Goal: Task Accomplishment & Management: Complete application form

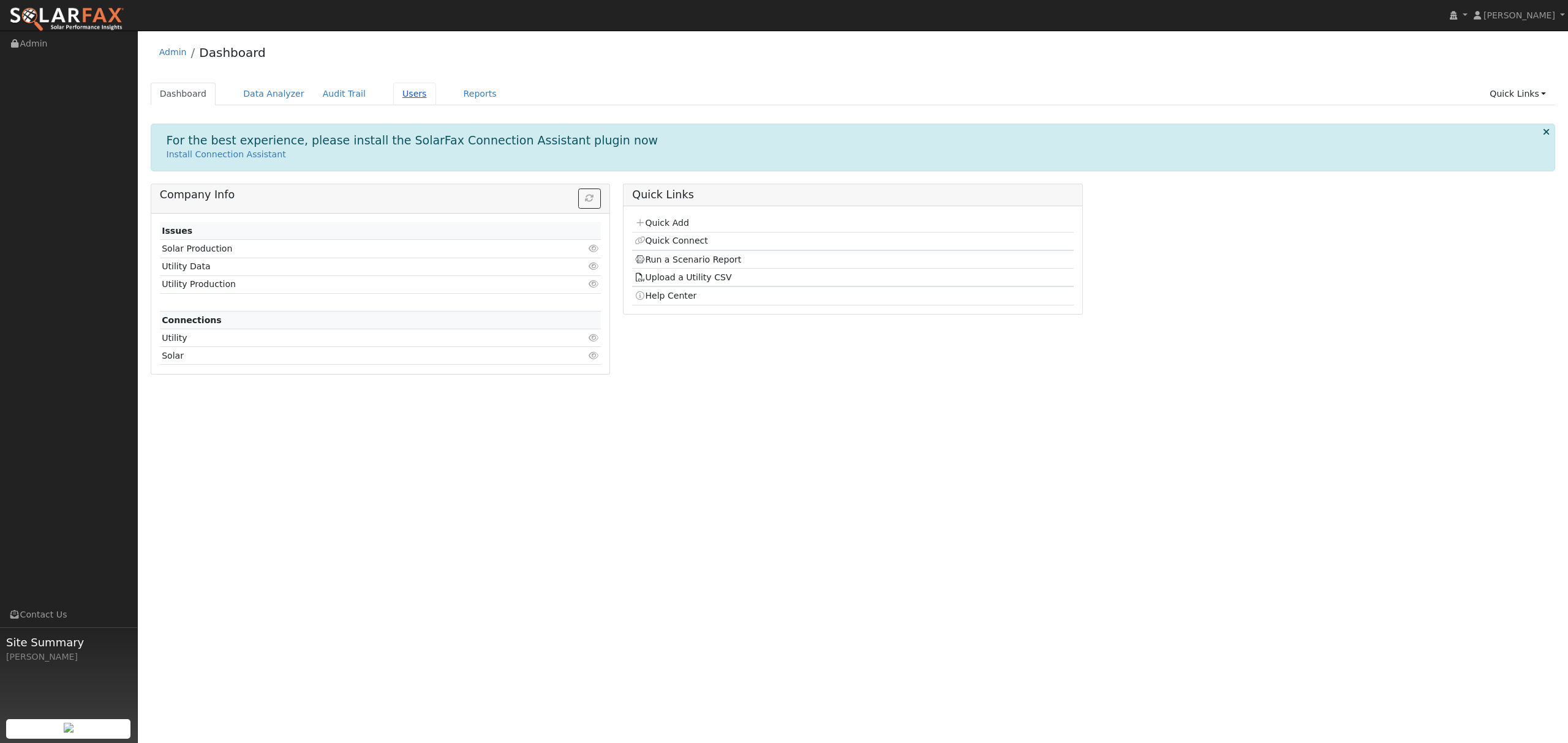
click at [396, 93] on link "Users" at bounding box center [415, 94] width 43 height 23
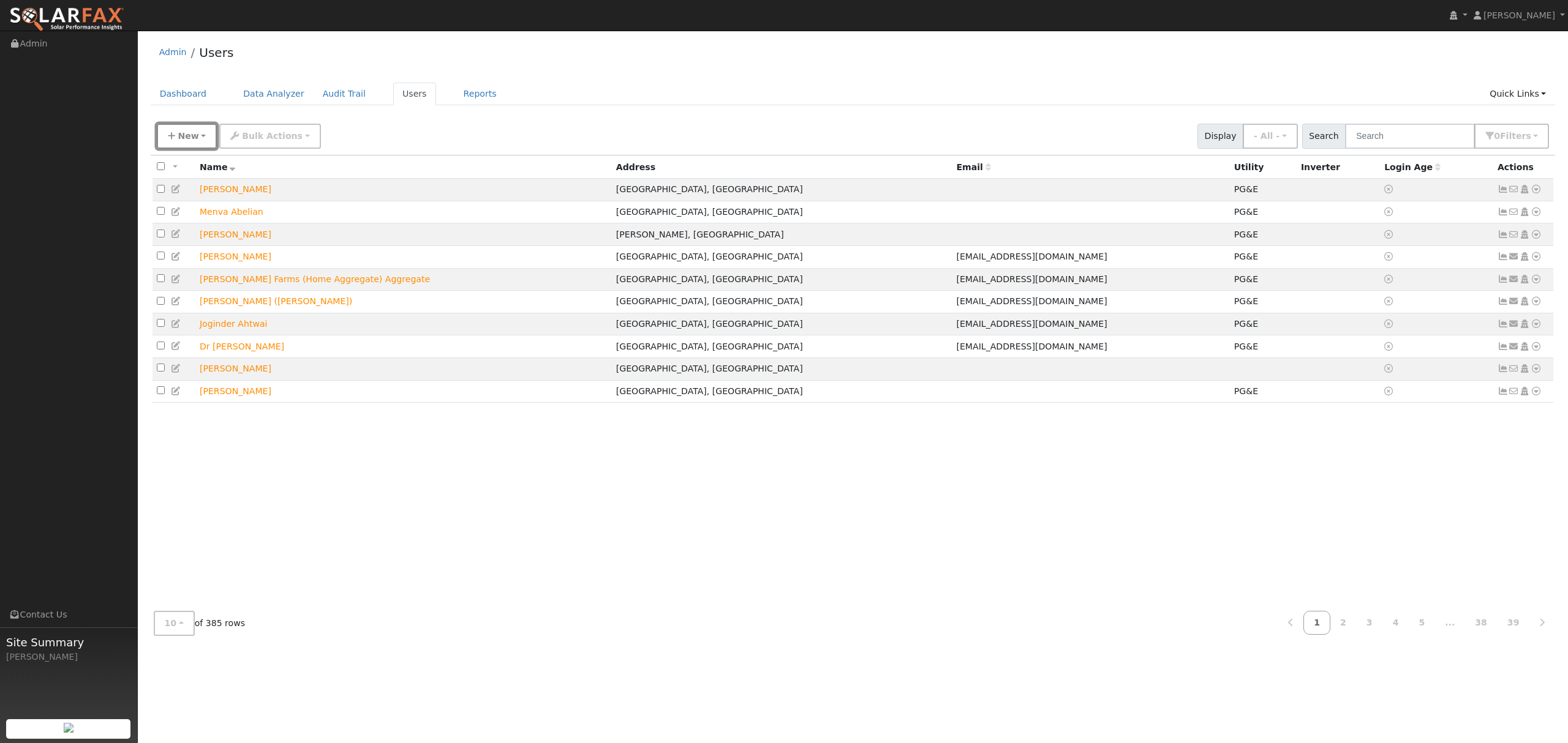
click at [200, 135] on button "New" at bounding box center [187, 136] width 60 height 25
click at [207, 187] on link "Quick Add" at bounding box center [209, 189] width 102 height 17
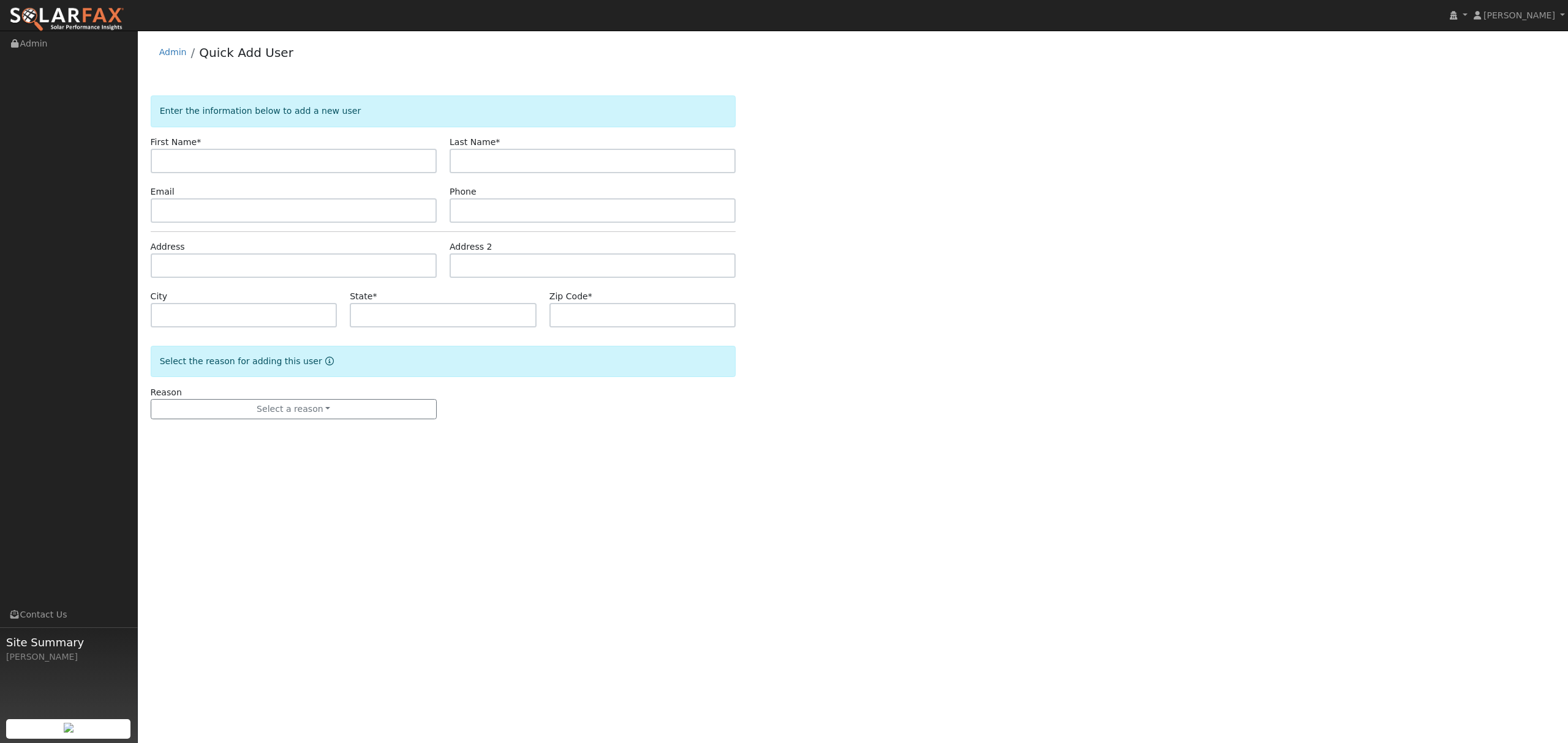
click at [231, 166] on input "text" at bounding box center [294, 161] width 286 height 24
type input "[PERSON_NAME]"
click at [227, 268] on input "text" at bounding box center [294, 265] width 286 height 24
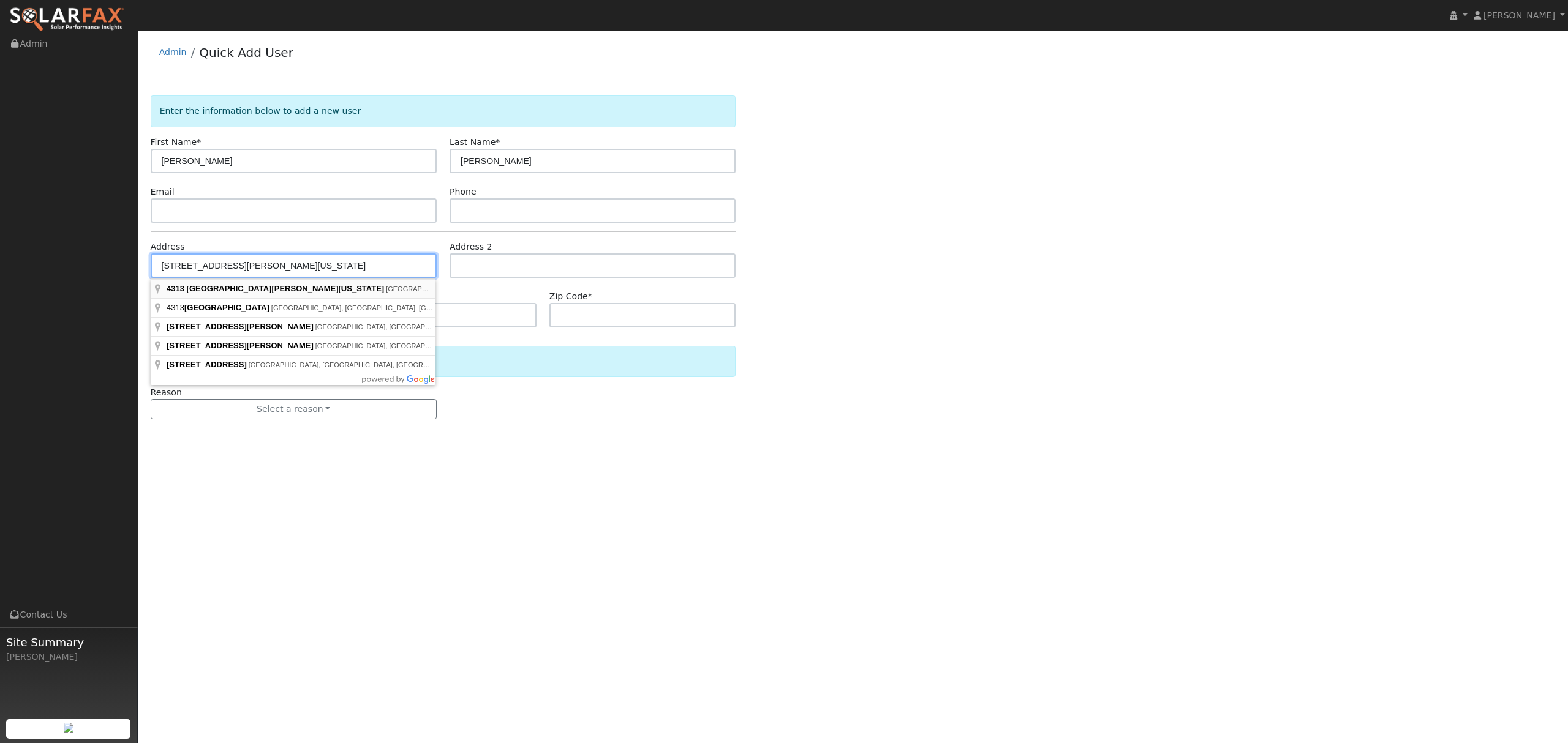
type input "4313 South George Washington Boulevard"
type input "Yuba City"
type input "CA"
type input "95993"
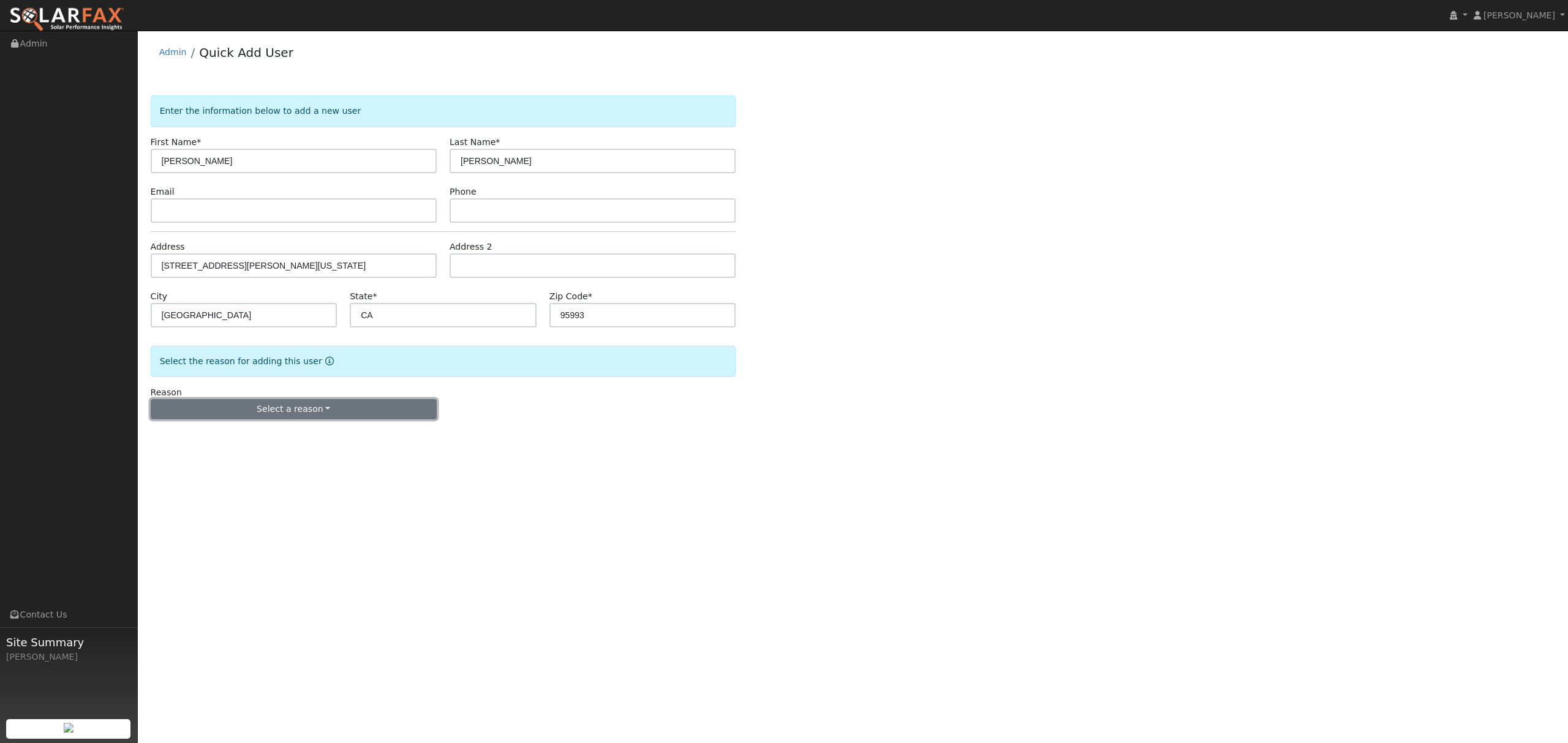
click at [304, 410] on button "Select a reason" at bounding box center [294, 409] width 286 height 21
click at [217, 439] on link "New lead" at bounding box center [219, 434] width 136 height 17
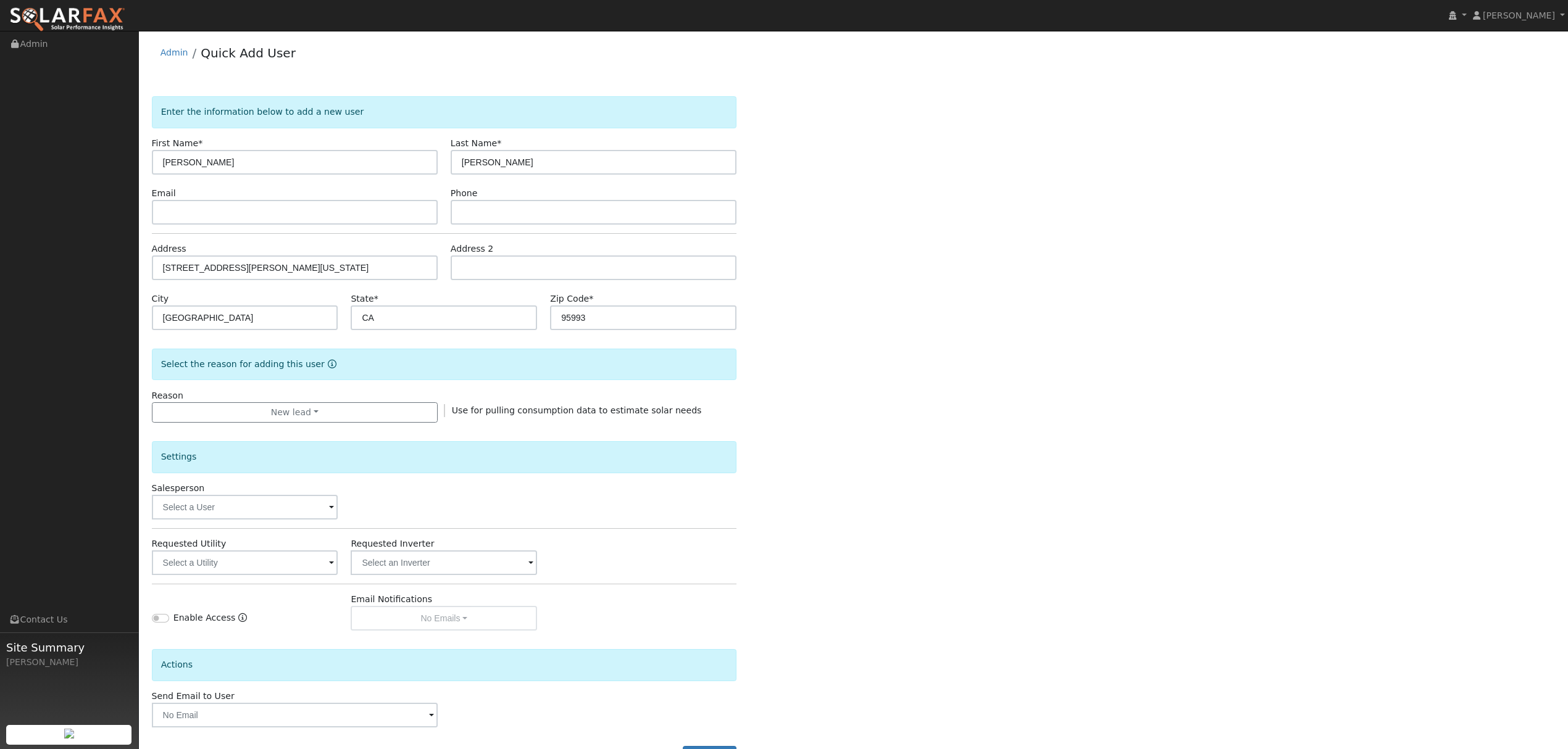
click at [299, 549] on div "Requested Utility" at bounding box center [244, 556] width 200 height 38
click at [301, 568] on input "text" at bounding box center [245, 563] width 186 height 24
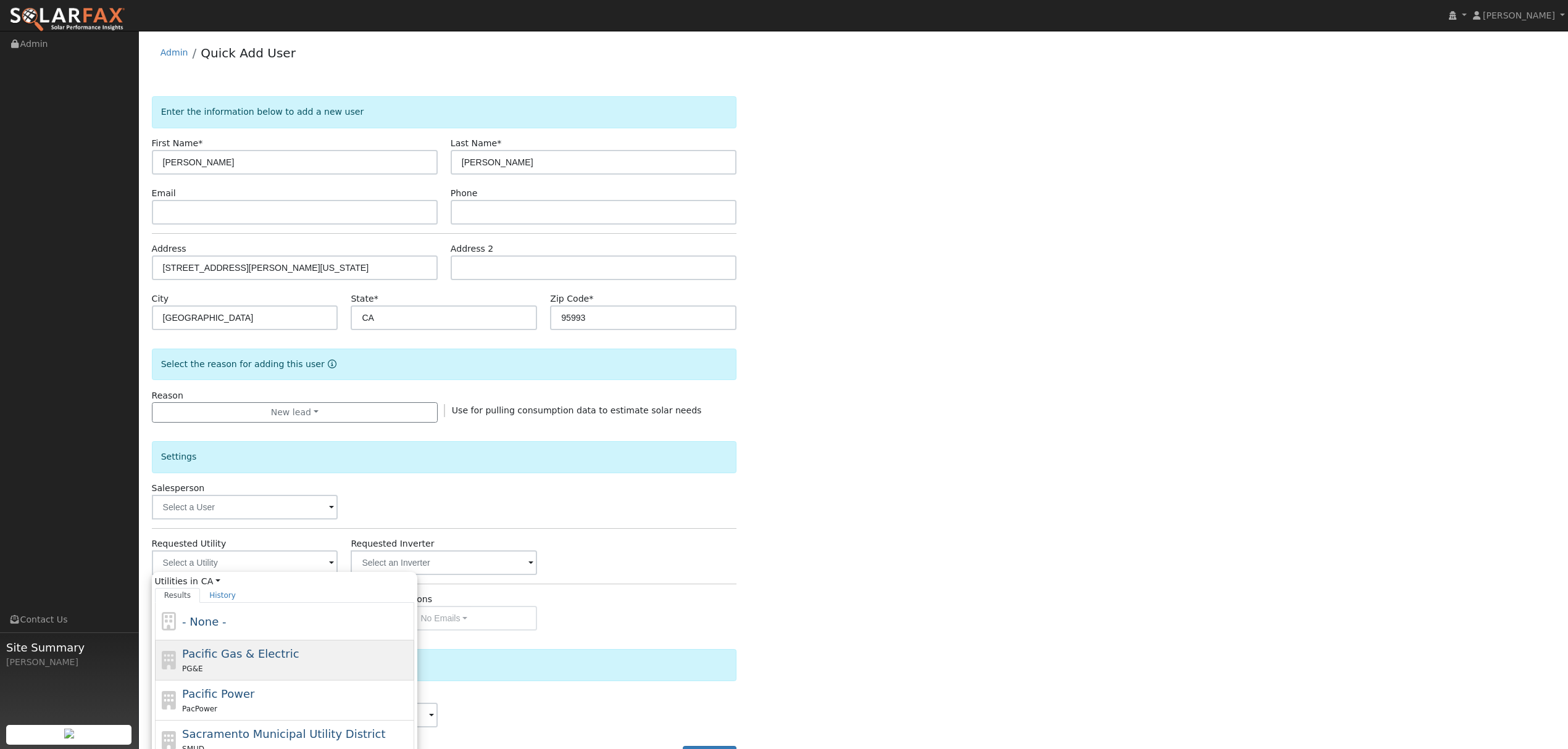
click at [267, 654] on span "Pacific Gas & Electric" at bounding box center [240, 653] width 117 height 13
type input "Pacific Gas & Electric"
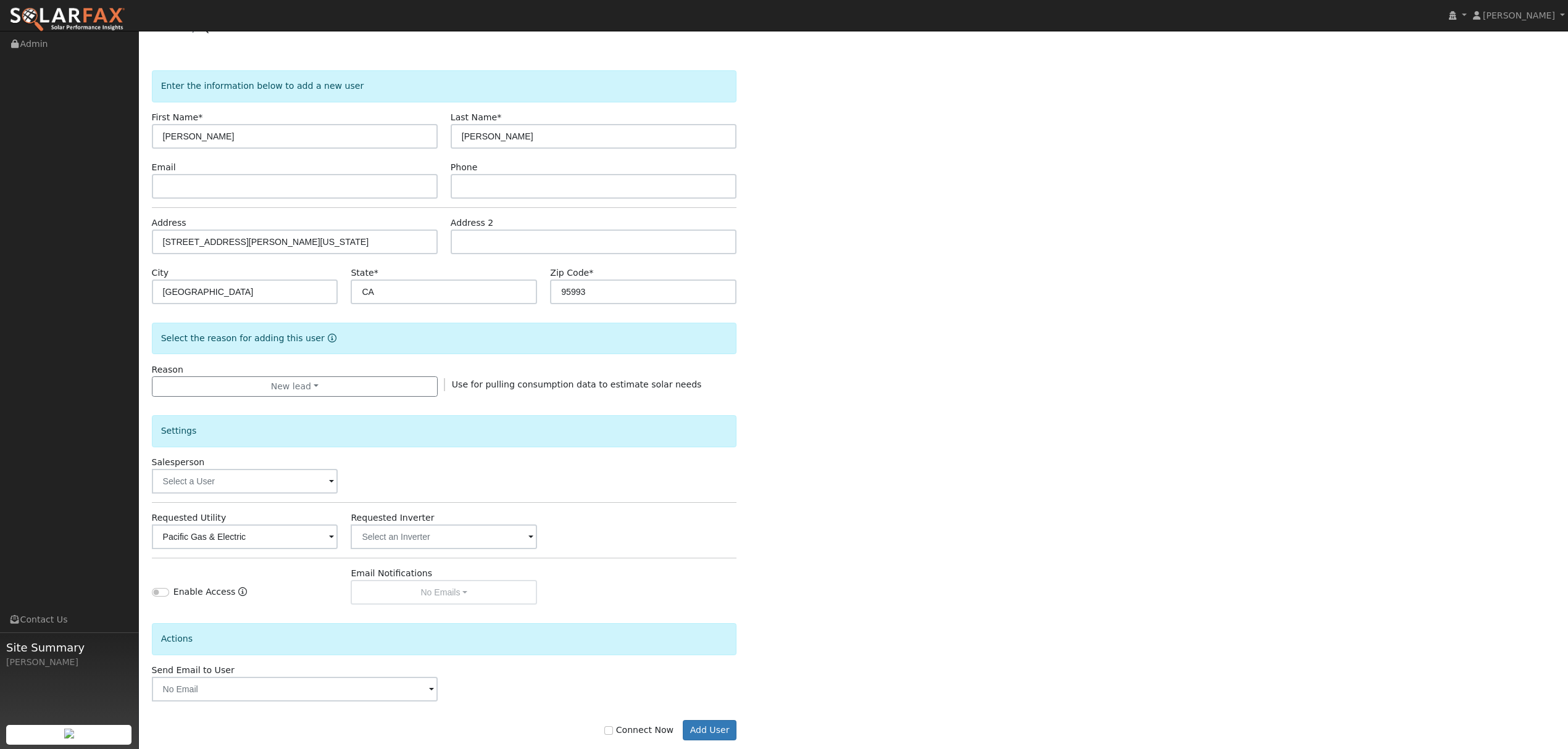
scroll to position [50, 0]
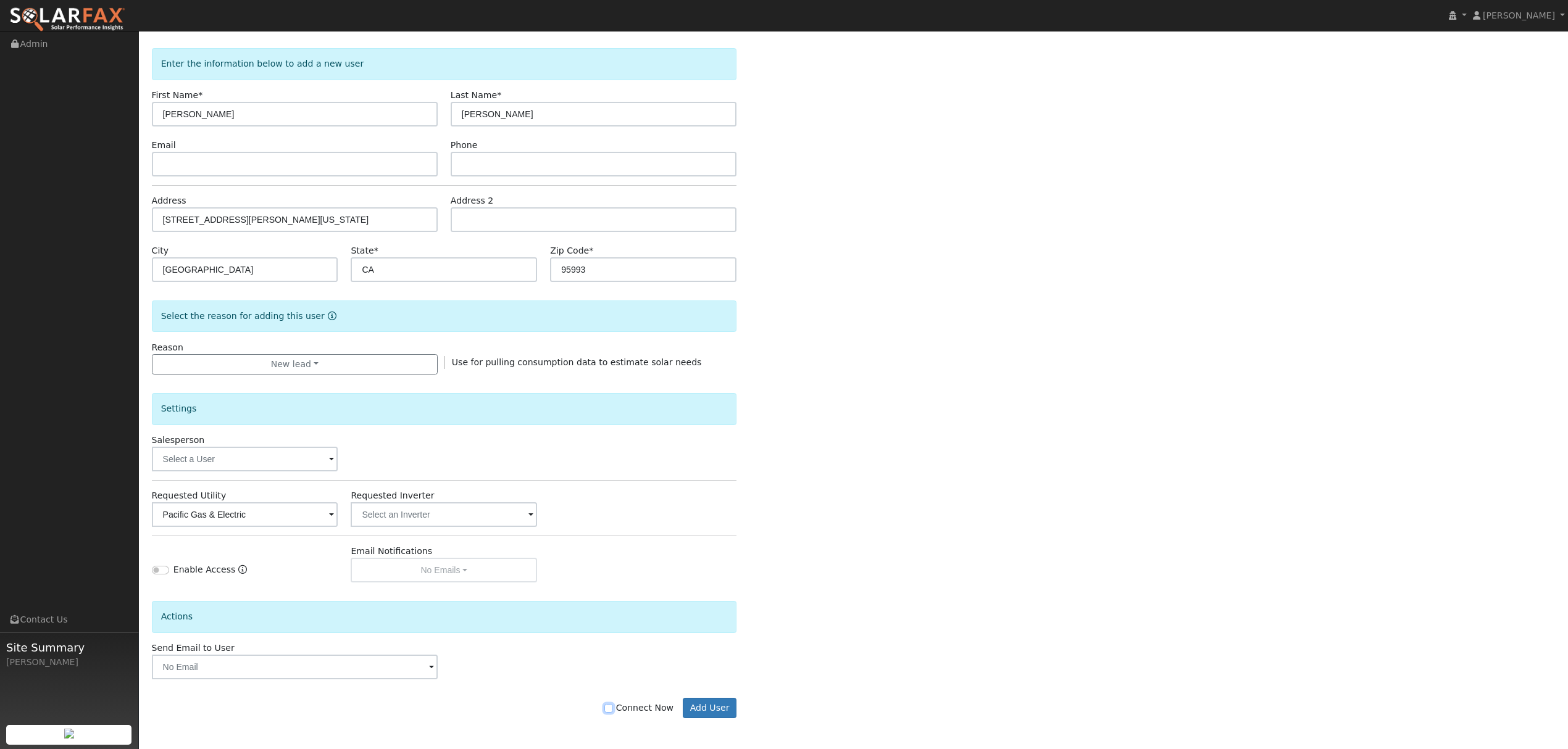
click at [613, 708] on input "Connect Now" at bounding box center [609, 709] width 9 height 9
checkbox input "true"
click at [731, 701] on button "Add User" at bounding box center [710, 708] width 53 height 21
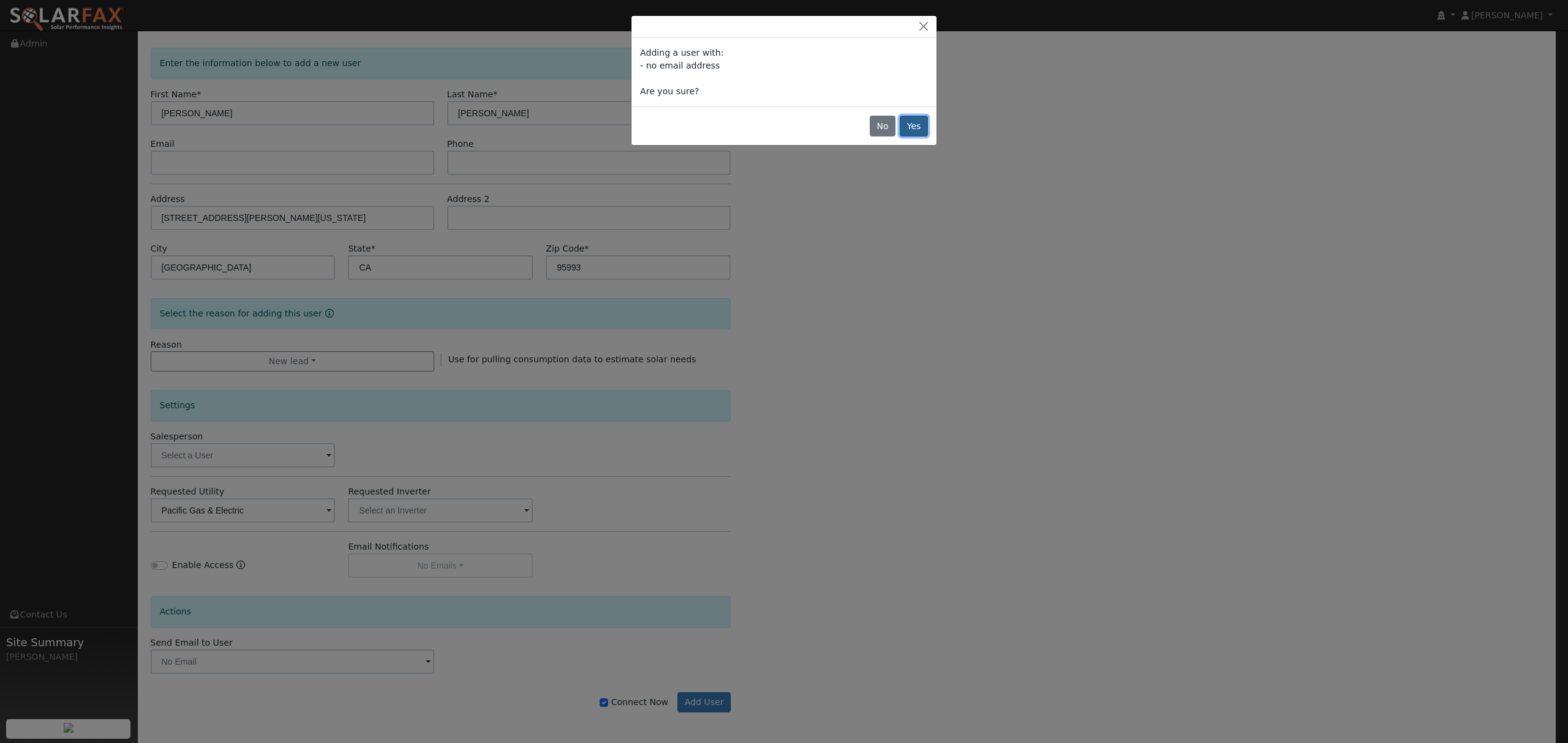
click at [910, 125] on button "Yes" at bounding box center [914, 126] width 28 height 21
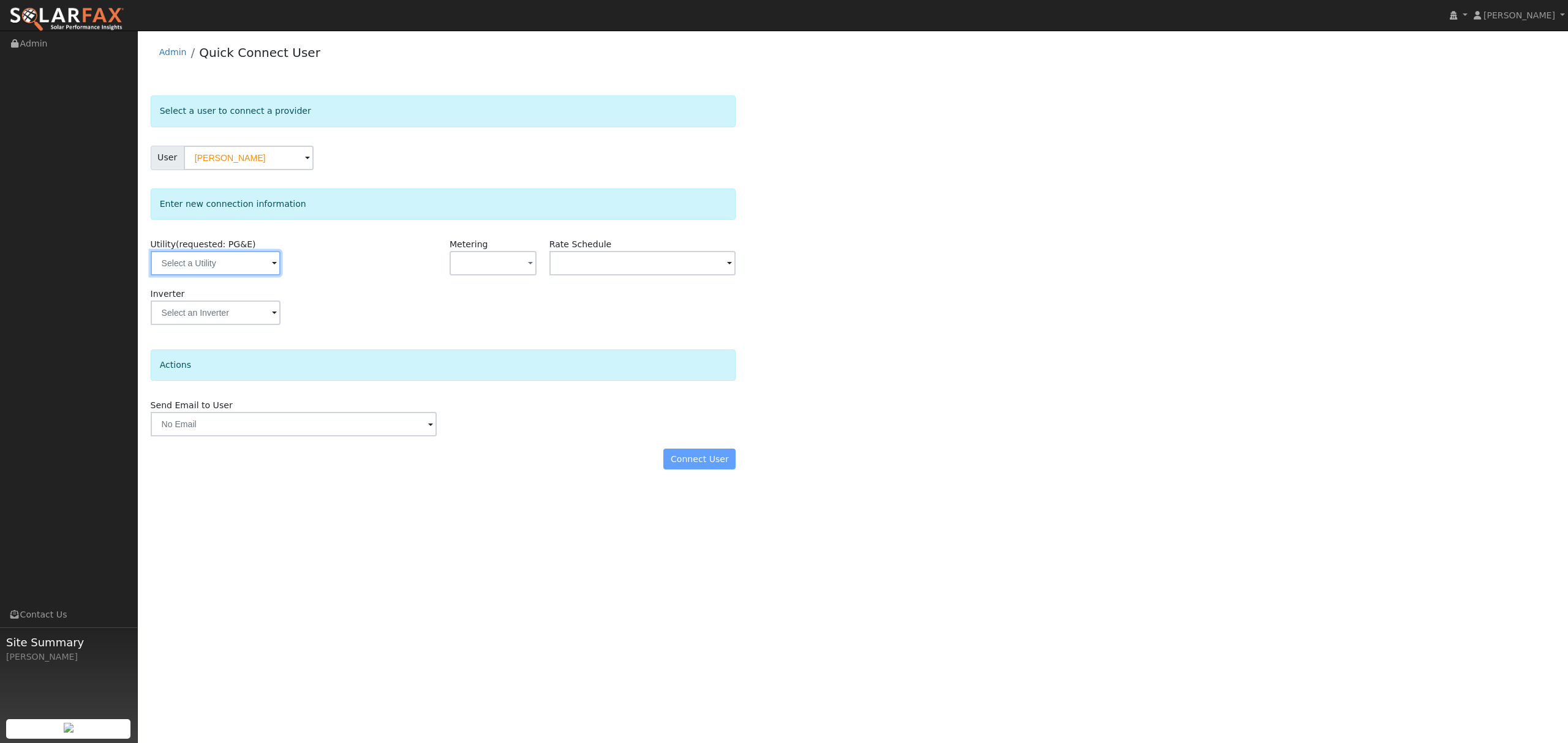
click at [253, 268] on input "text" at bounding box center [216, 263] width 130 height 24
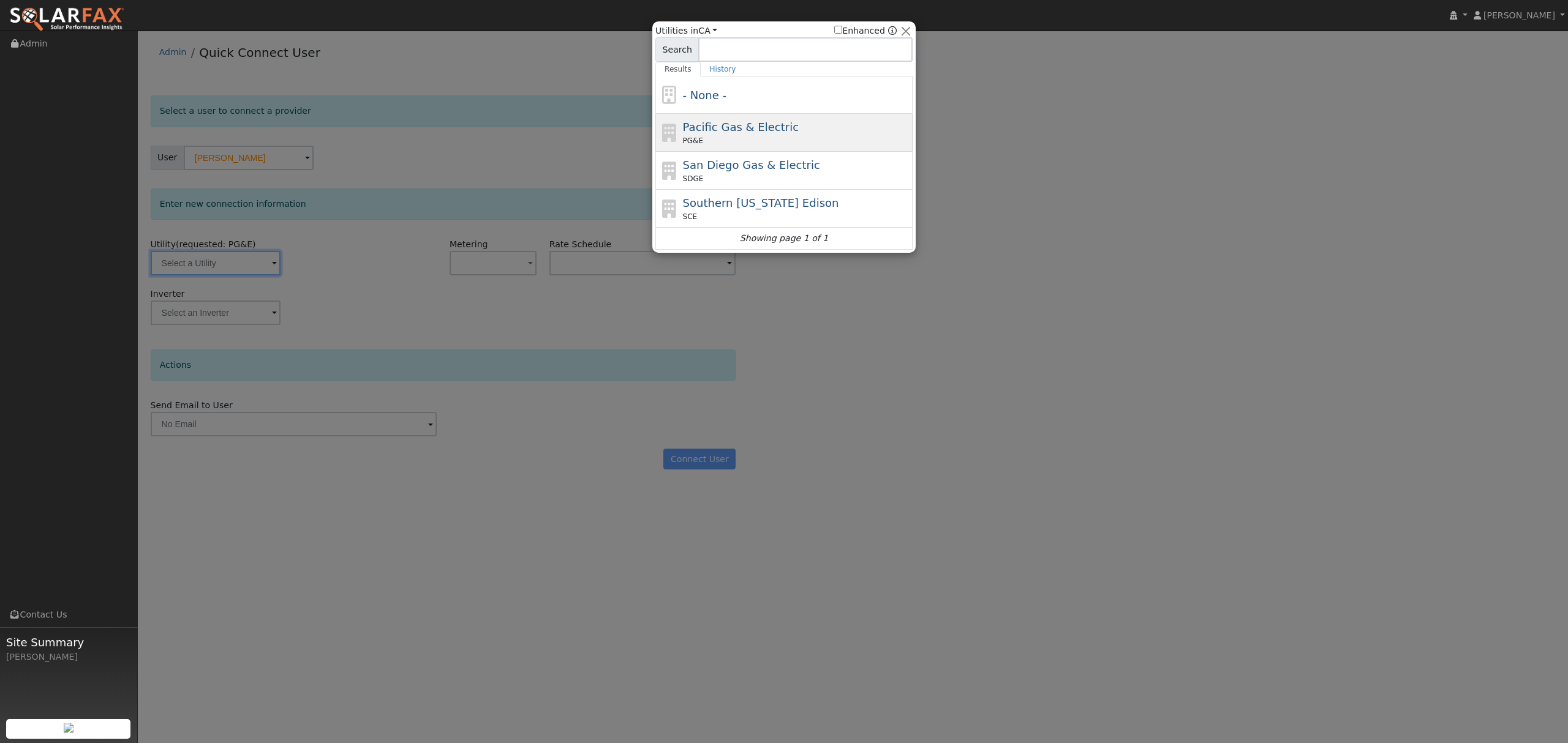
click at [732, 128] on span "Pacific Gas & Electric" at bounding box center [741, 127] width 116 height 13
type input "PG&E"
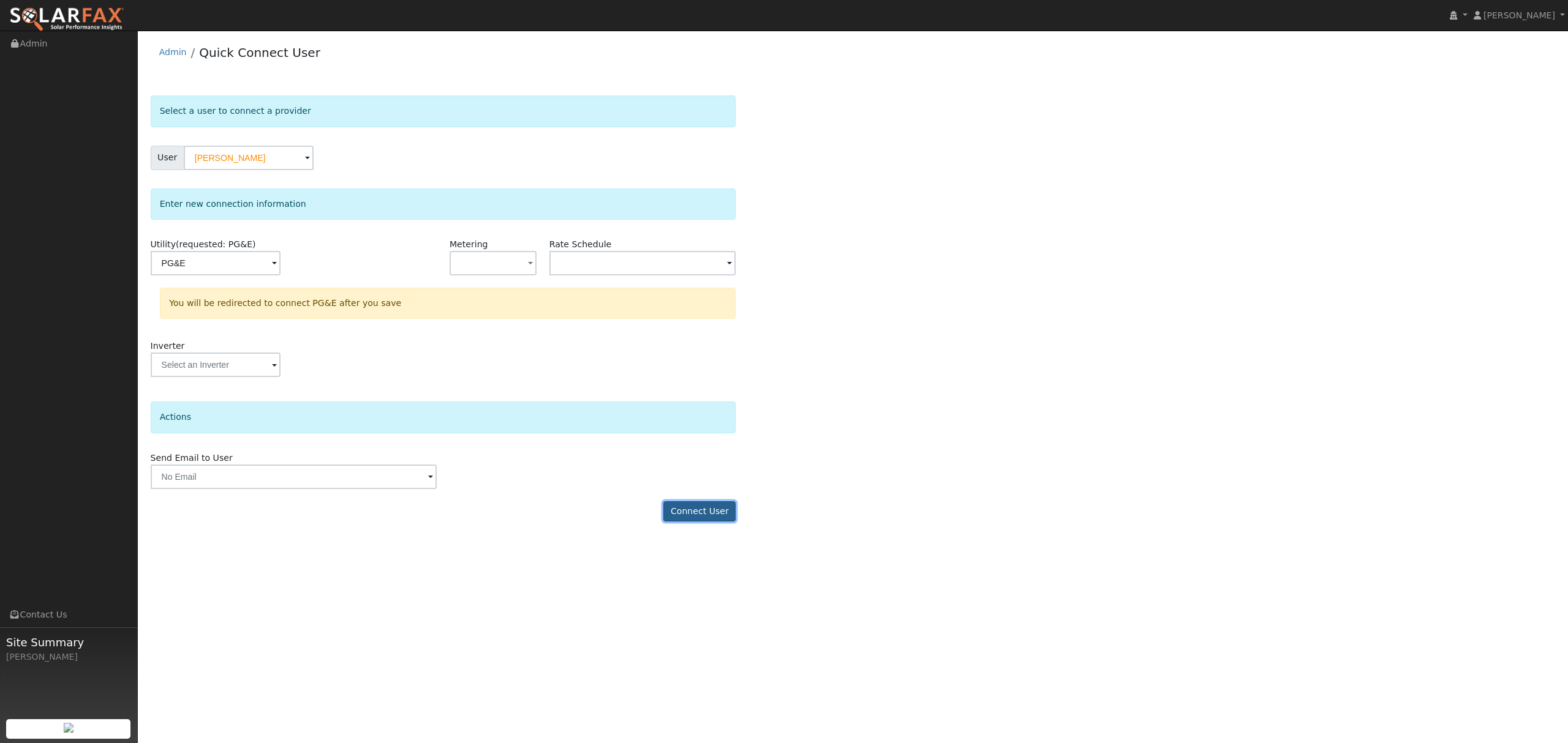
click at [701, 510] on button "Connect User" at bounding box center [699, 512] width 72 height 21
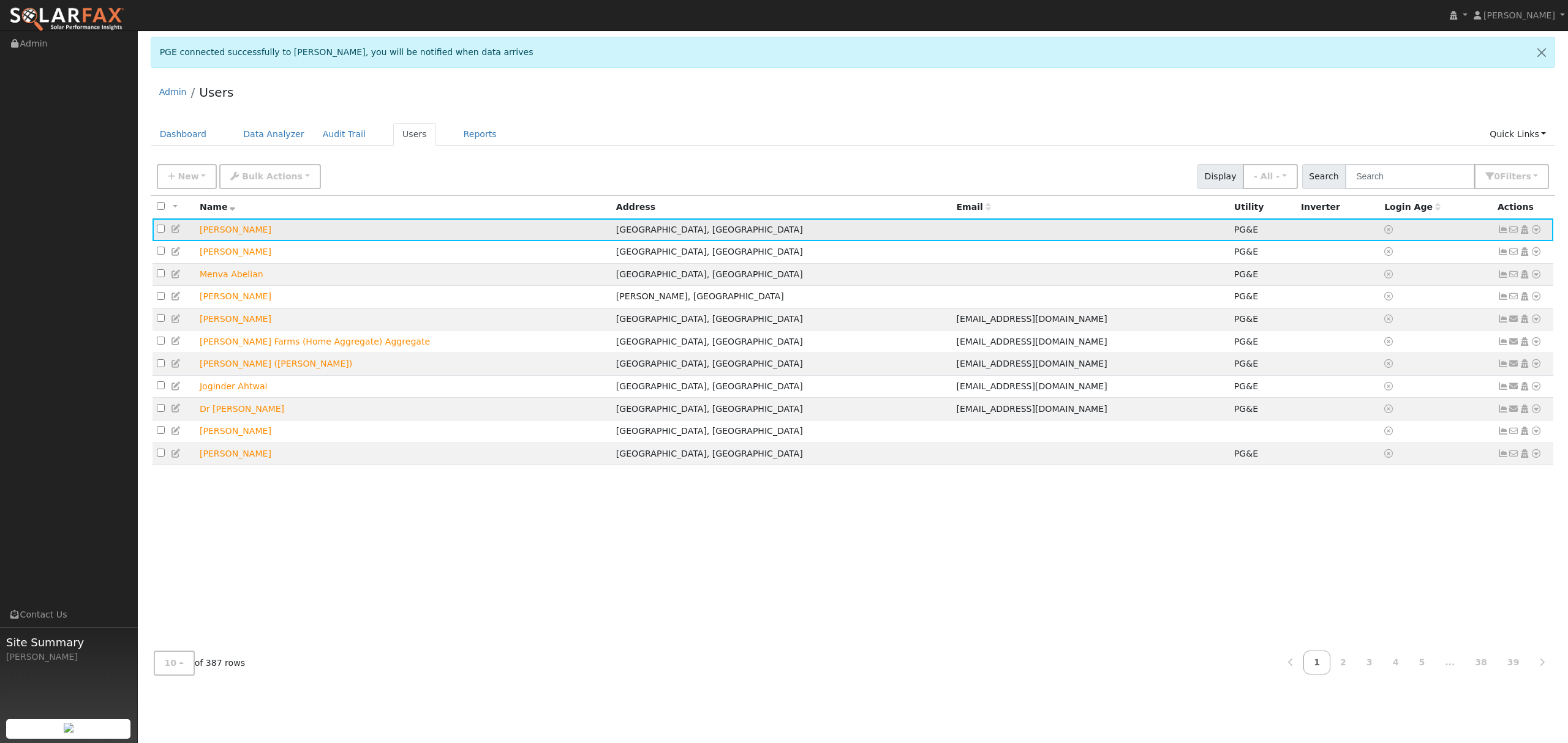
click at [1538, 230] on icon at bounding box center [1536, 230] width 11 height 9
click at [0, 0] on link "Energy Audit" at bounding box center [0, 0] width 0 height 0
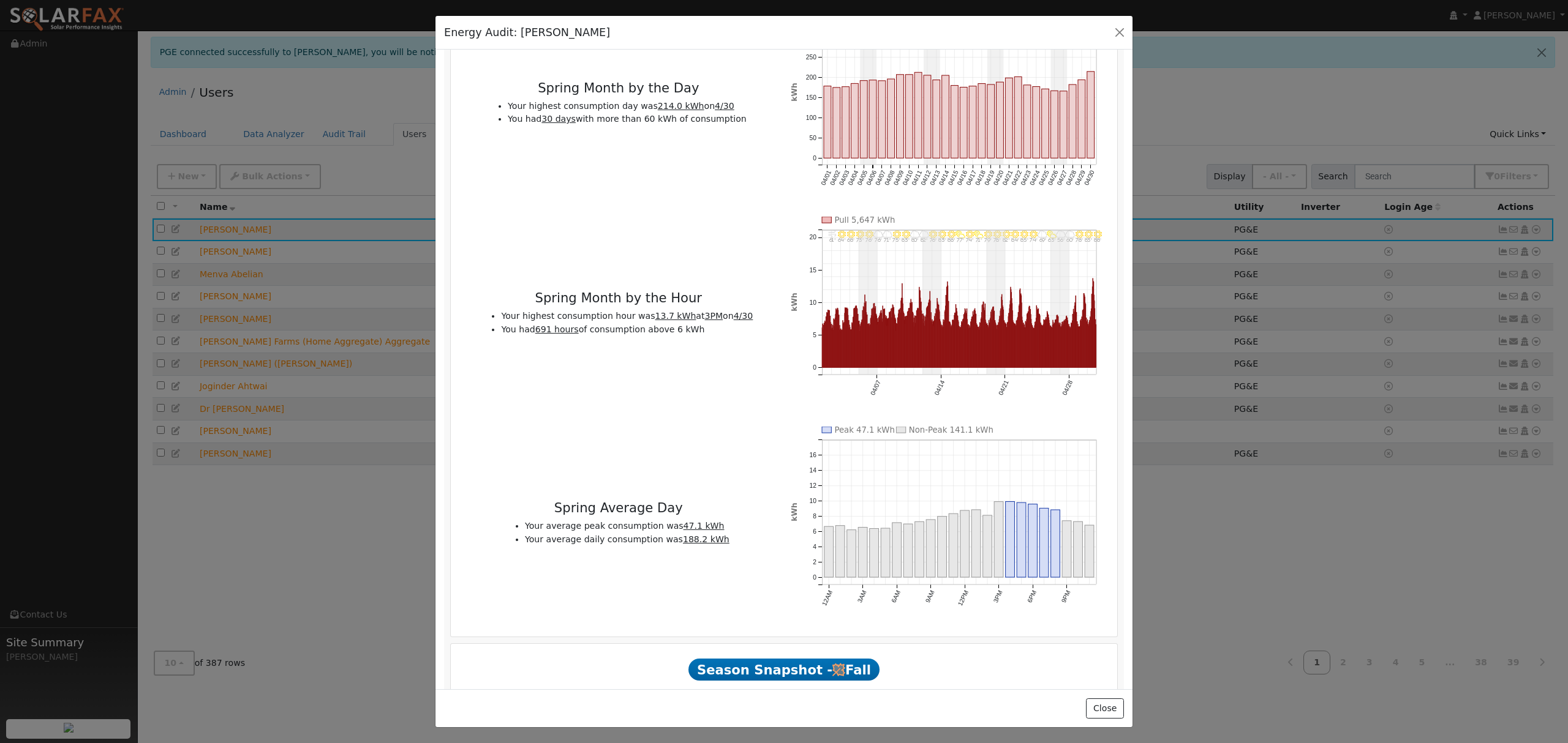
scroll to position [2449, 0]
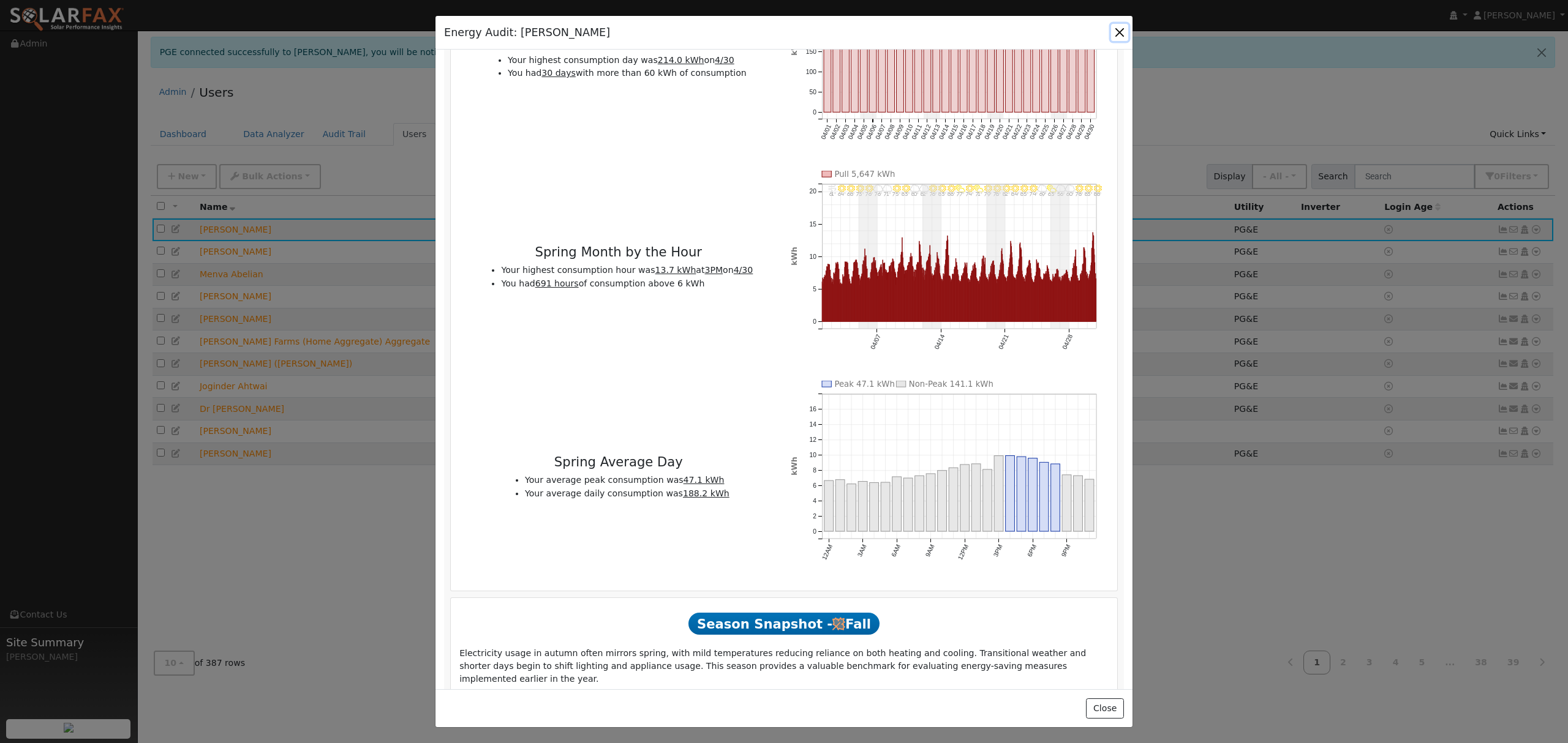
click at [1120, 26] on button "button" at bounding box center [1119, 32] width 17 height 17
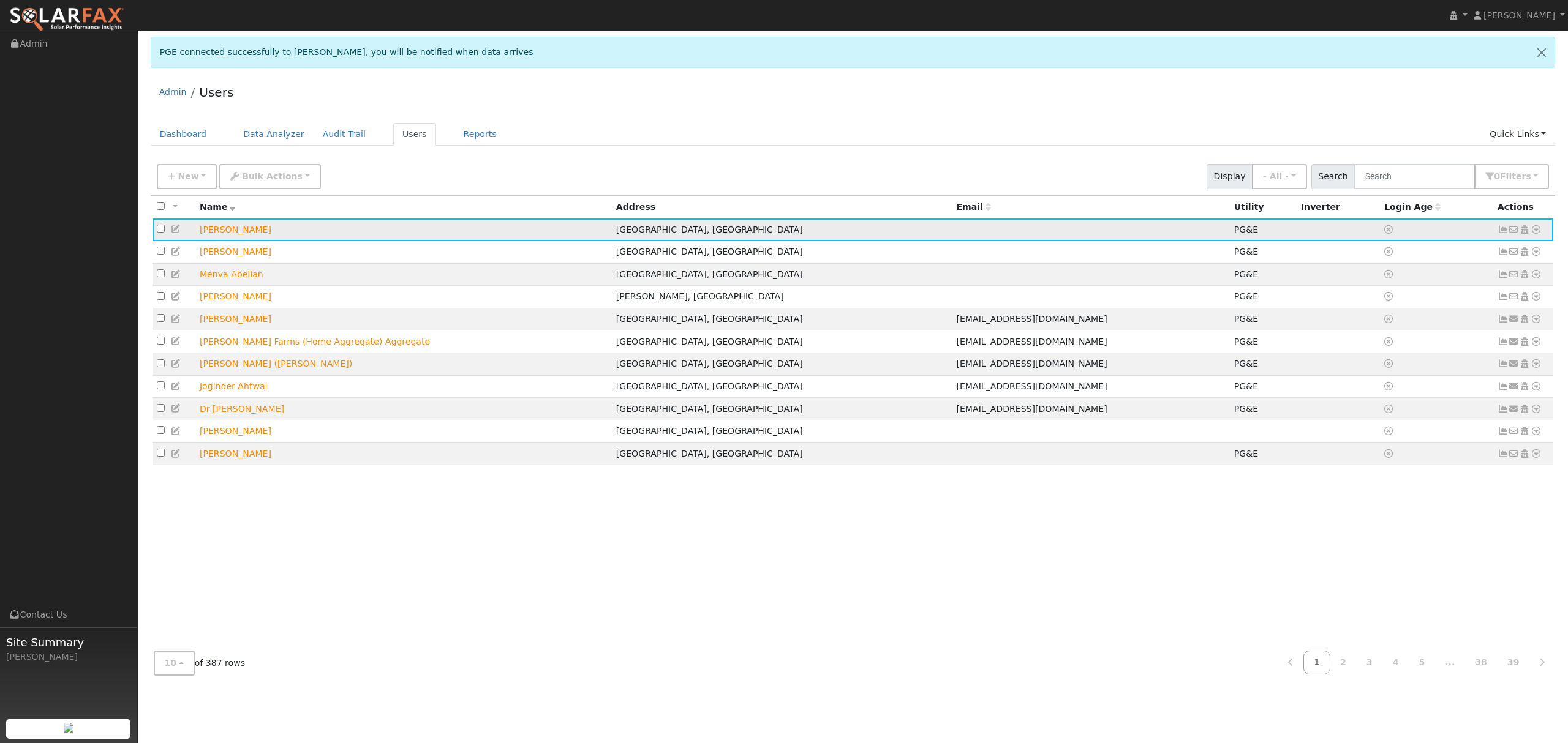
click at [1541, 225] on icon at bounding box center [1536, 230] width 11 height 9
click at [1505, 253] on link "Data Analyzer" at bounding box center [1496, 250] width 89 height 17
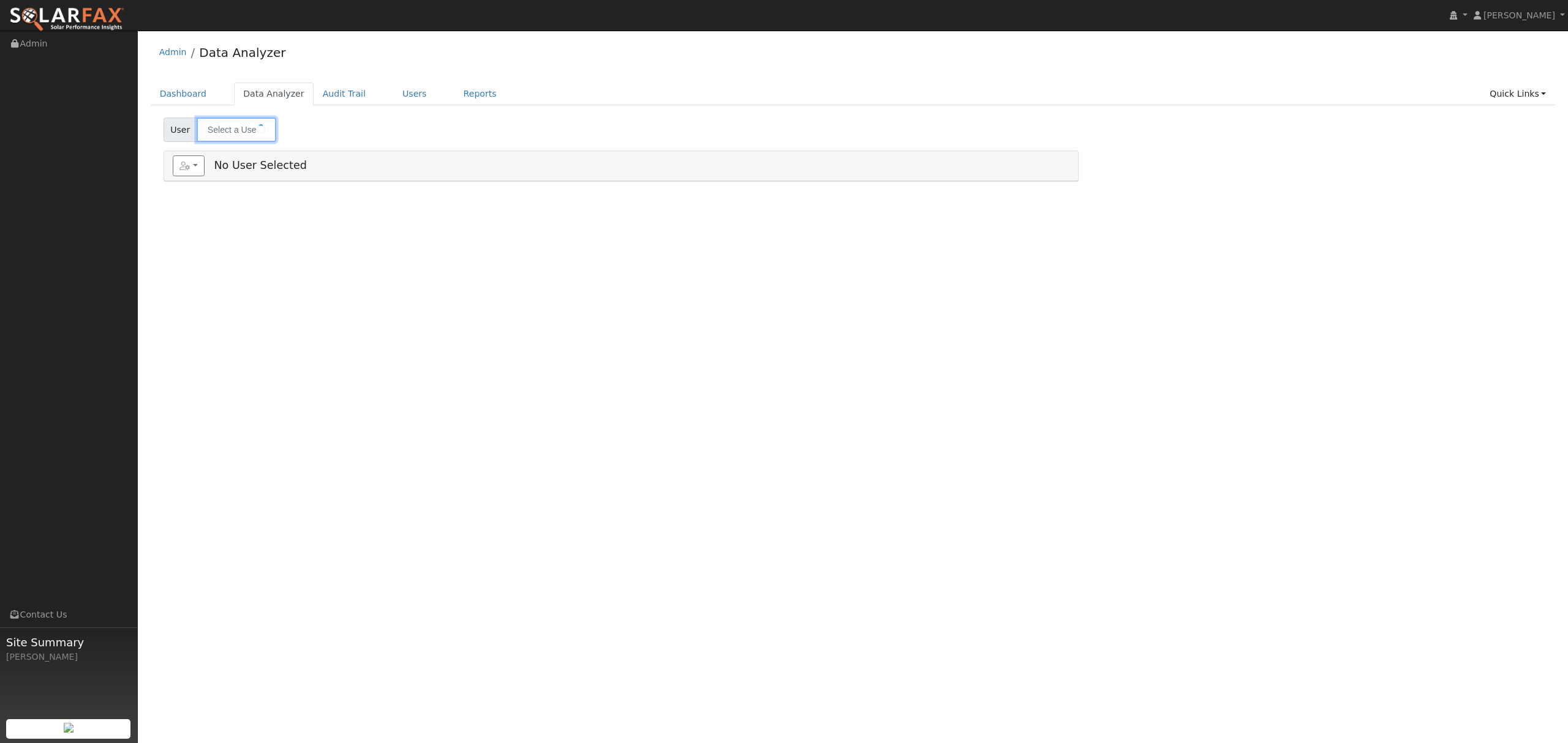
type input "[PERSON_NAME]"
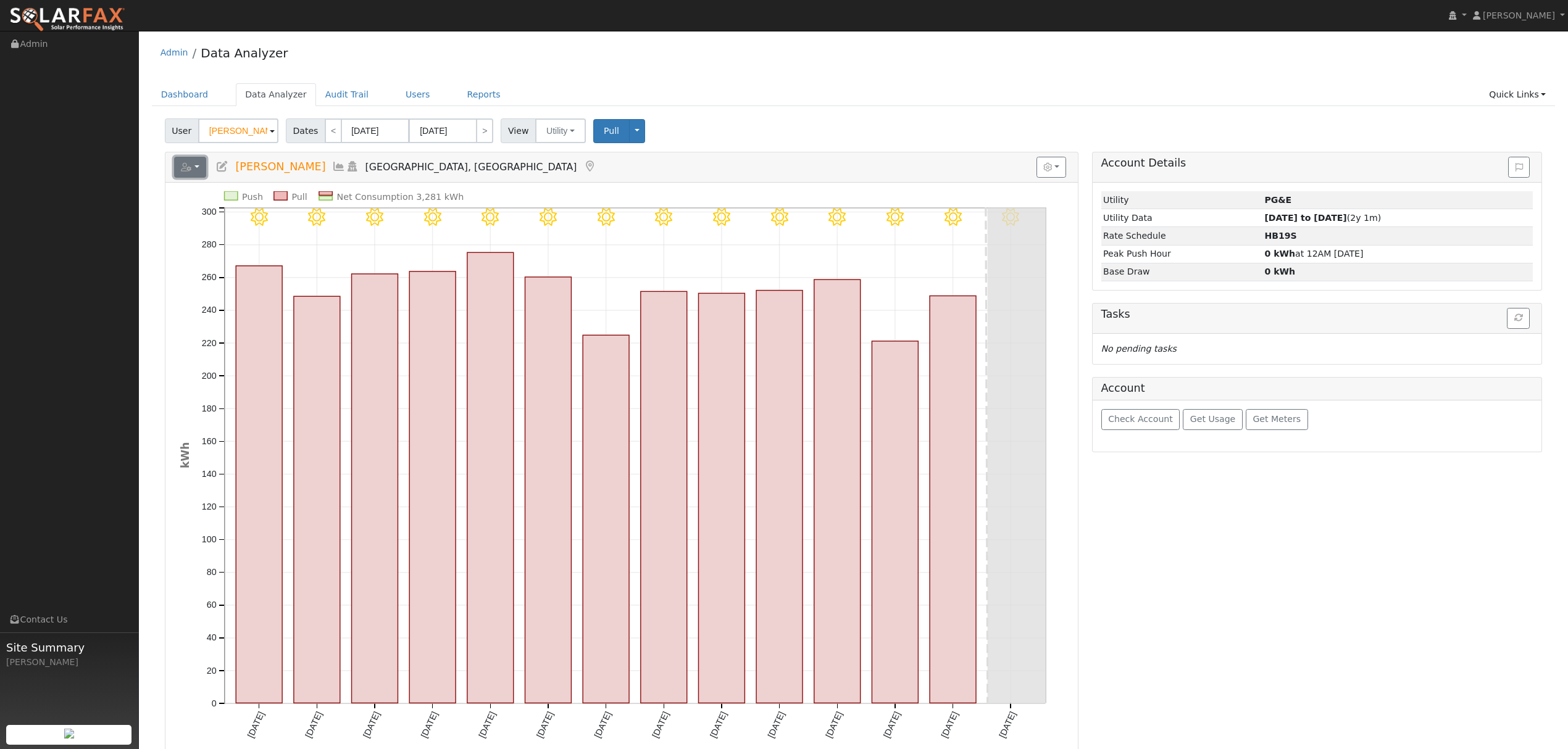
click at [184, 168] on icon "button" at bounding box center [186, 167] width 11 height 9
click at [305, 223] on link "Export to CSV" at bounding box center [342, 223] width 90 height 15
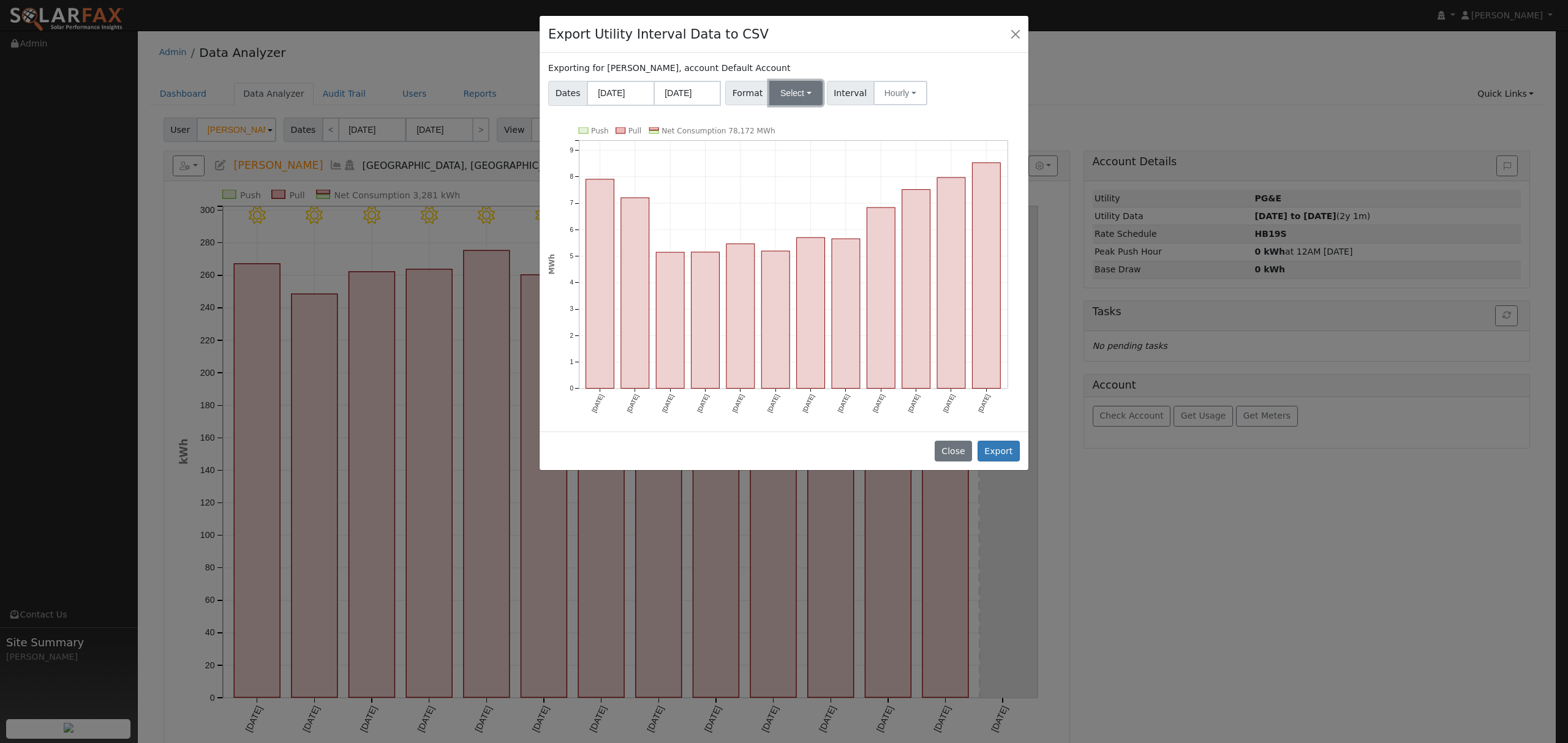
click at [790, 91] on button "Select" at bounding box center [796, 93] width 53 height 24
click at [797, 251] on link "Solargraf" at bounding box center [811, 250] width 88 height 17
click at [998, 453] on button "Export" at bounding box center [998, 451] width 42 height 21
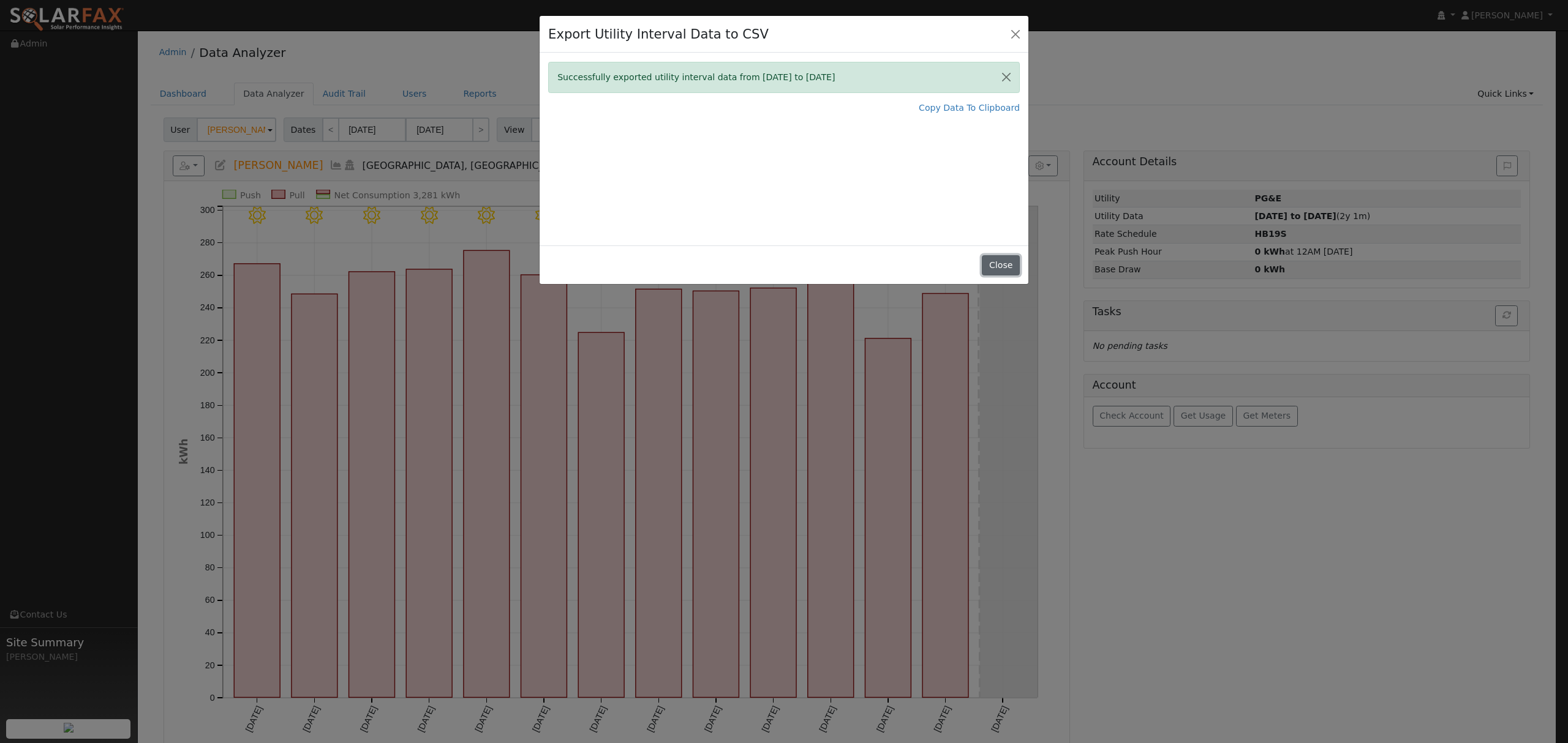
click at [1005, 260] on button "Close" at bounding box center [1001, 266] width 38 height 21
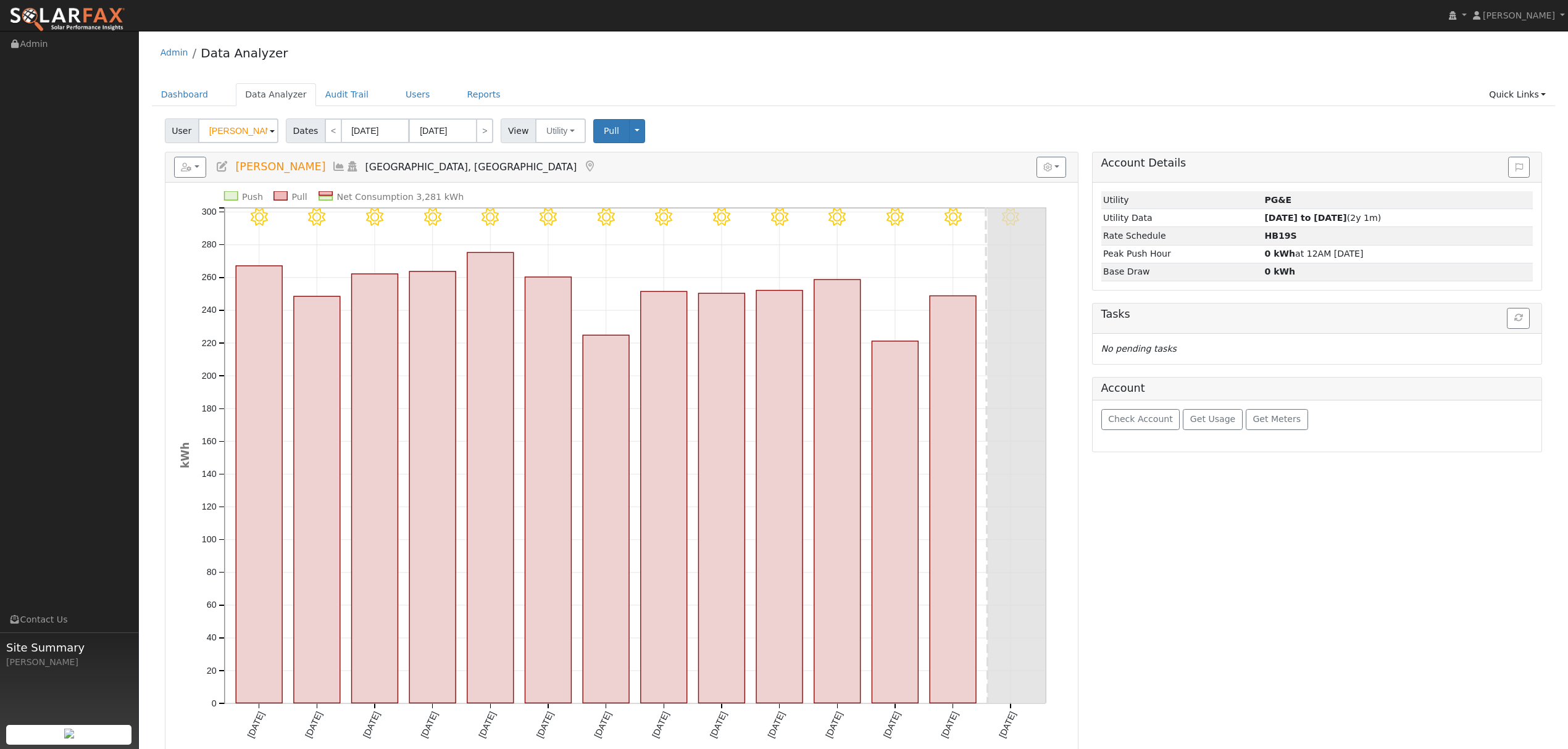
click at [346, 166] on icon at bounding box center [339, 166] width 13 height 11
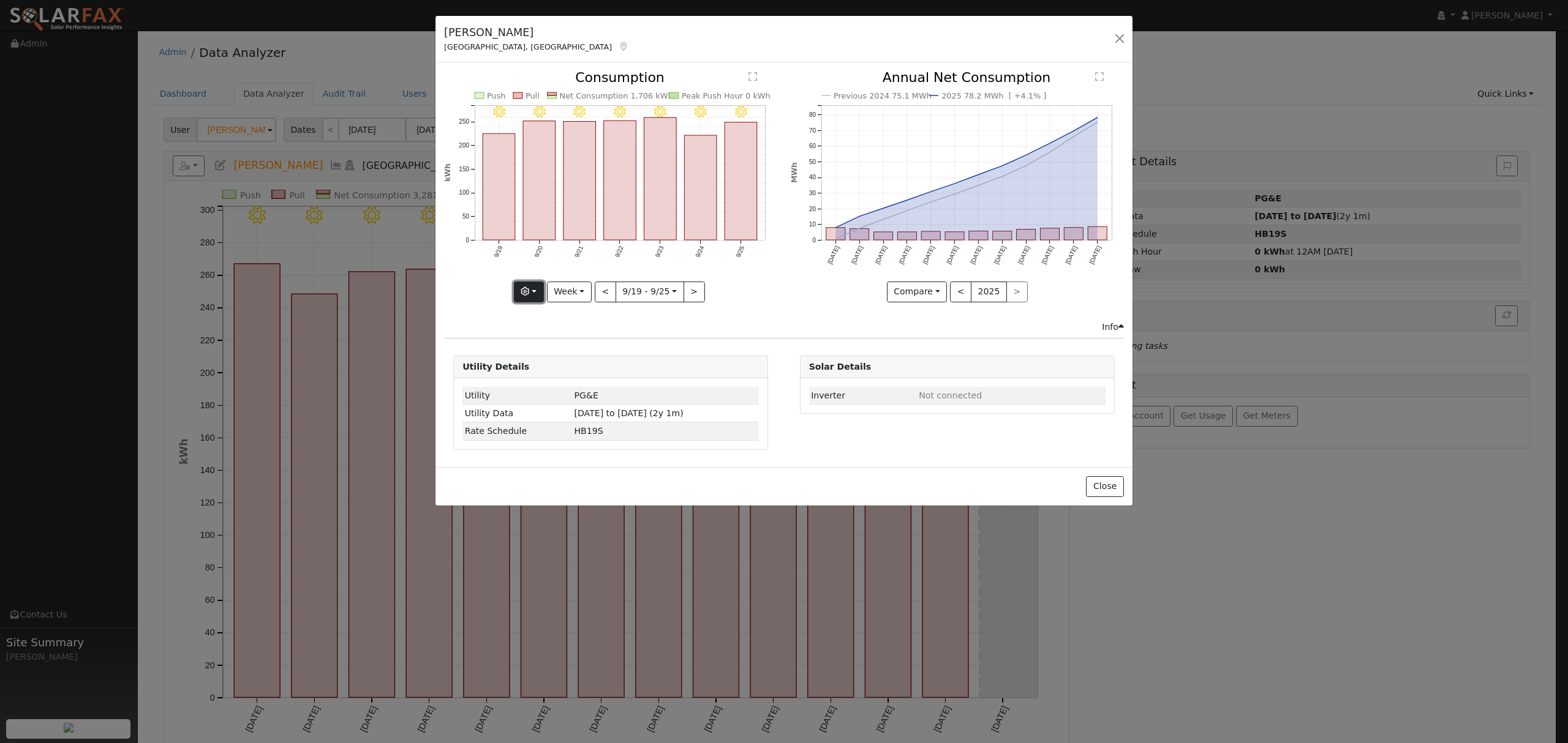
click at [540, 294] on button "button" at bounding box center [529, 292] width 30 height 21
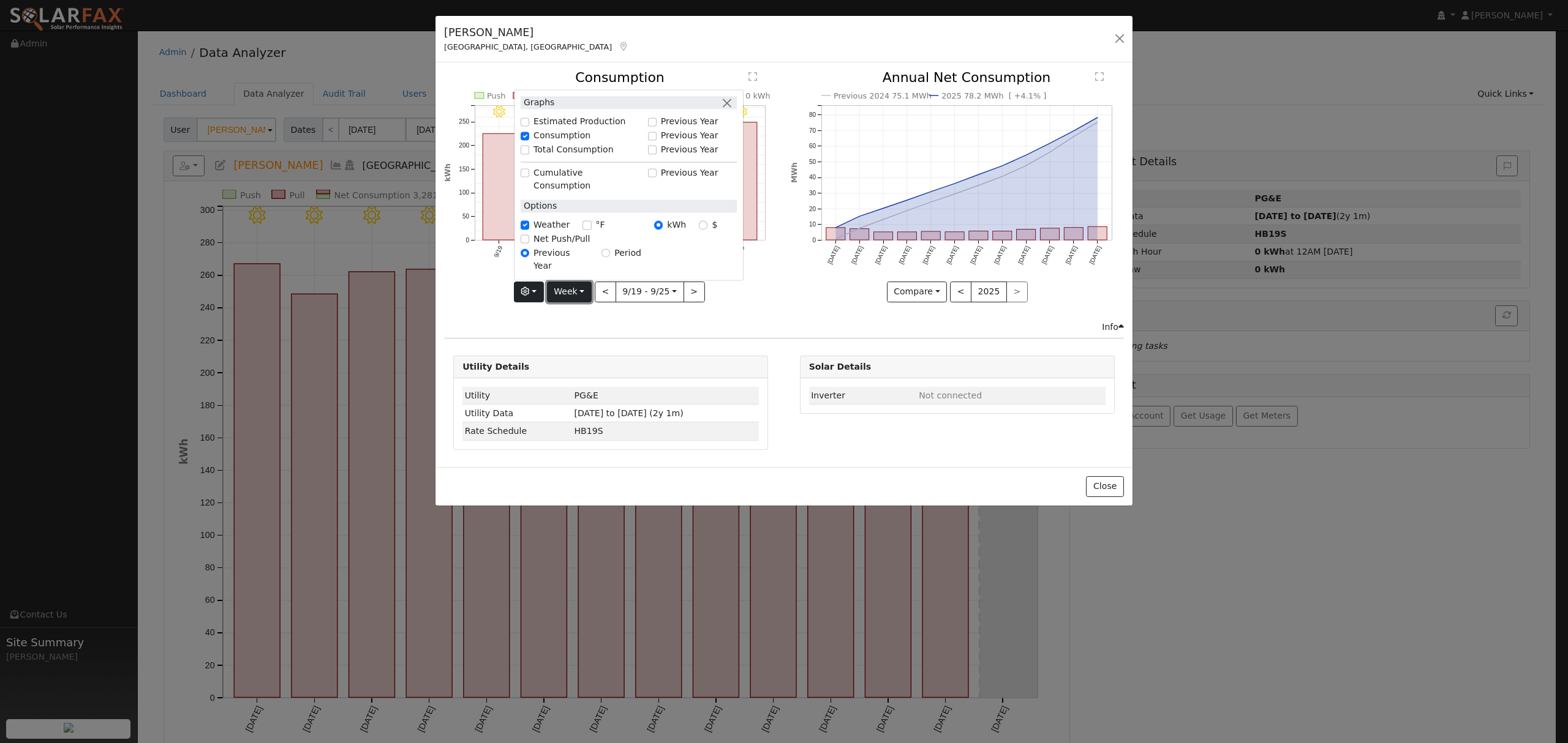
click at [567, 297] on button "Week" at bounding box center [569, 292] width 45 height 21
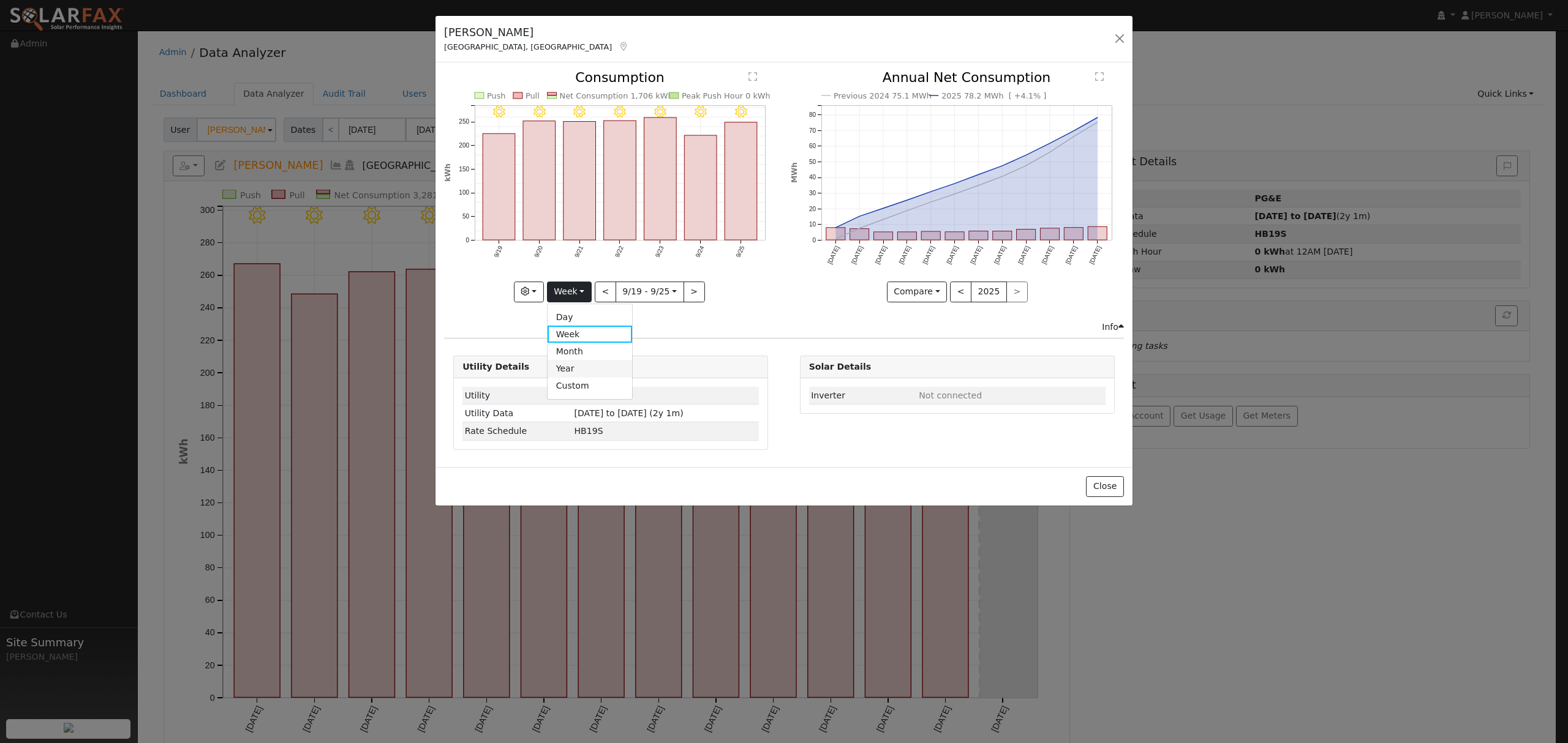
click at [576, 370] on link "Year" at bounding box center [590, 368] width 85 height 17
type input "[DATE]"
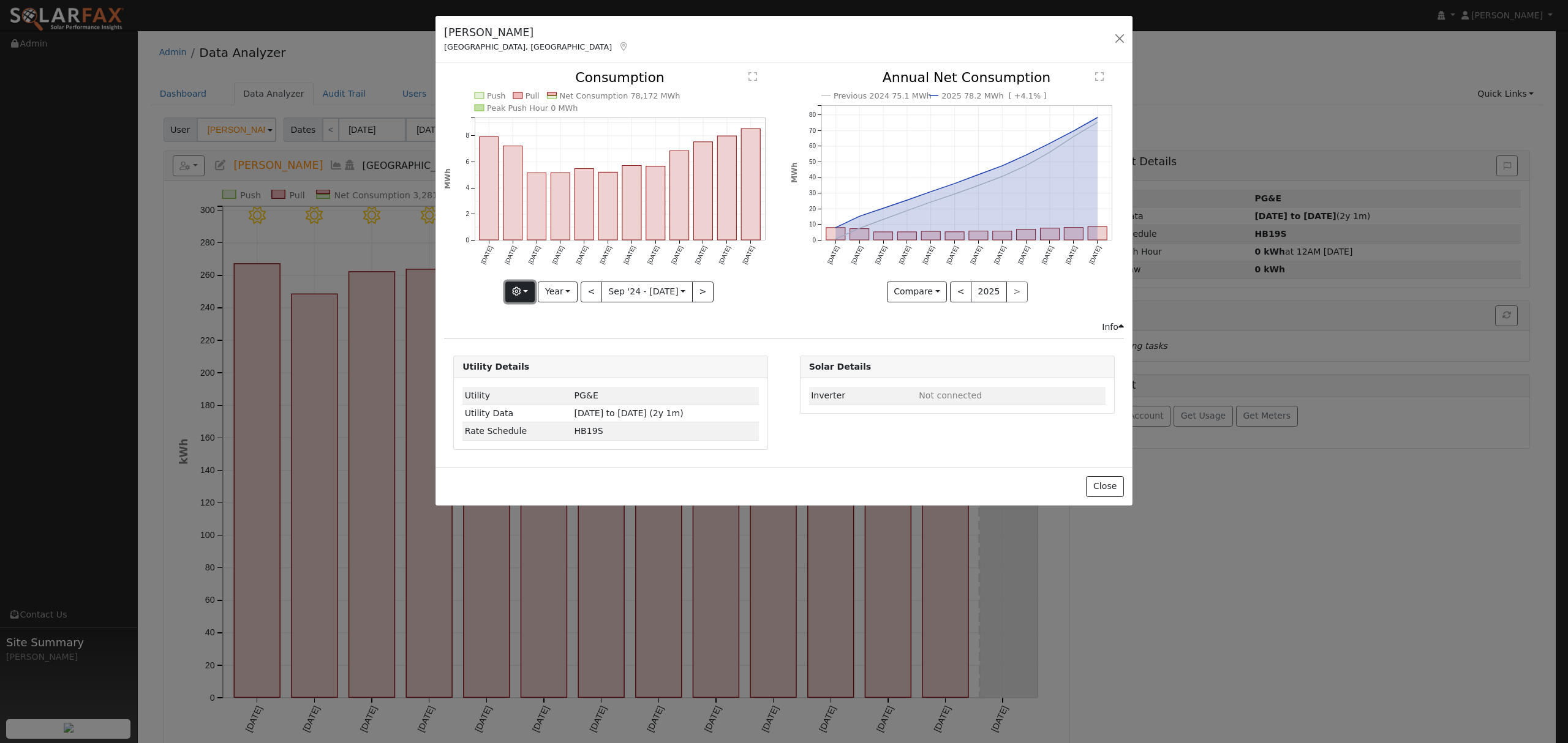
click at [530, 295] on button "button" at bounding box center [520, 292] width 30 height 21
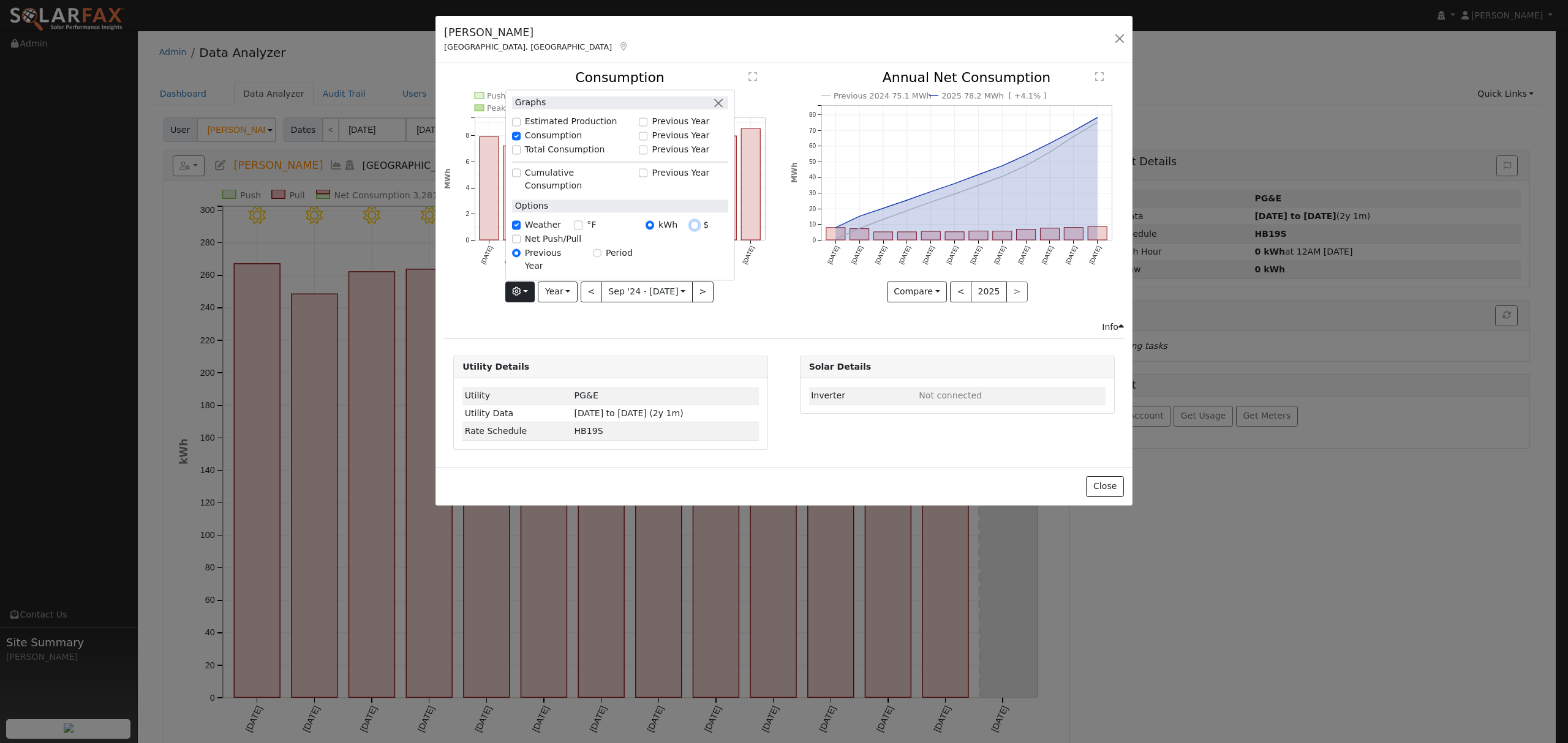
click at [695, 230] on input "$" at bounding box center [695, 225] width 9 height 9
radio input "true"
radio input "false"
click at [743, 326] on div "Info" at bounding box center [784, 327] width 693 height 13
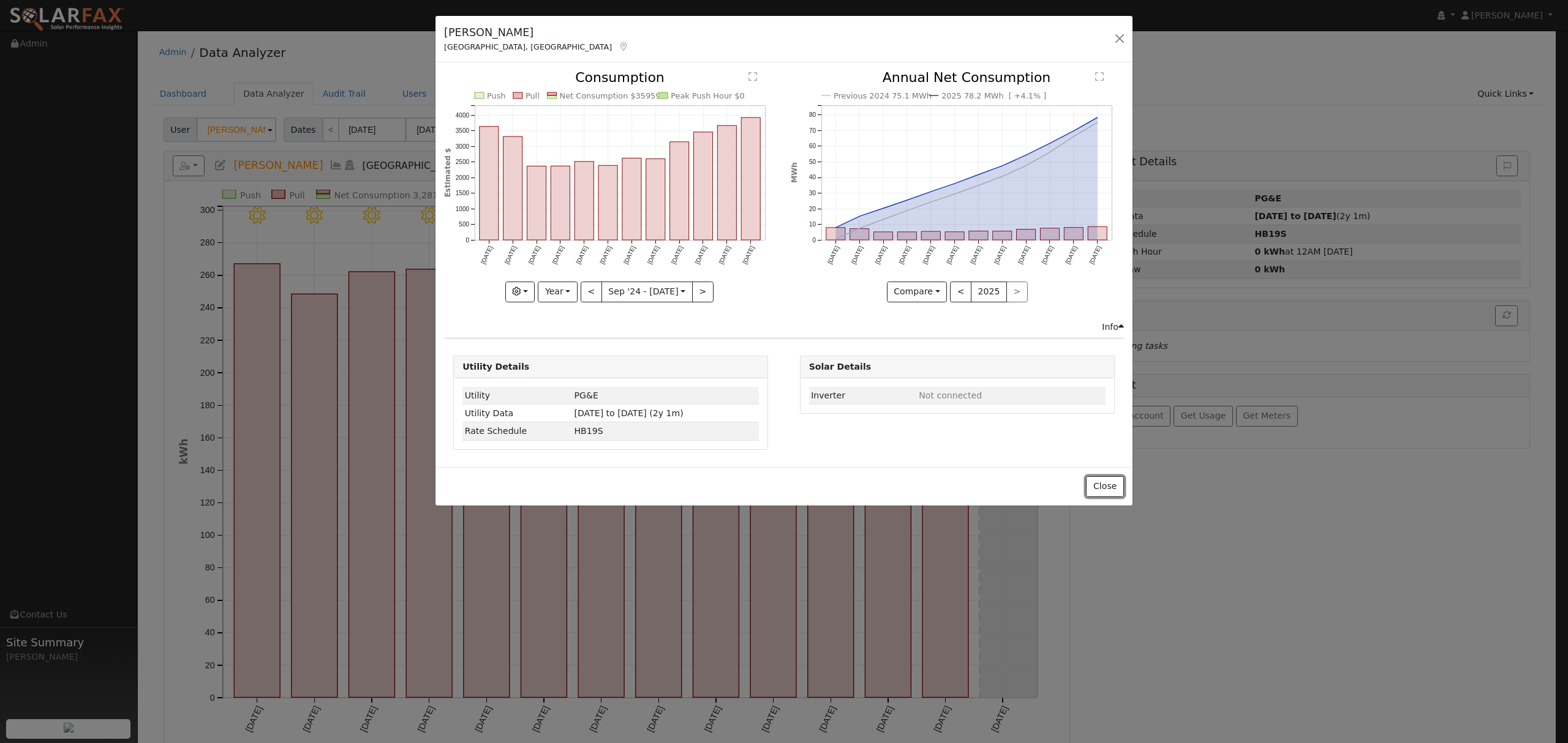
click at [1108, 490] on button "Close" at bounding box center [1105, 487] width 38 height 21
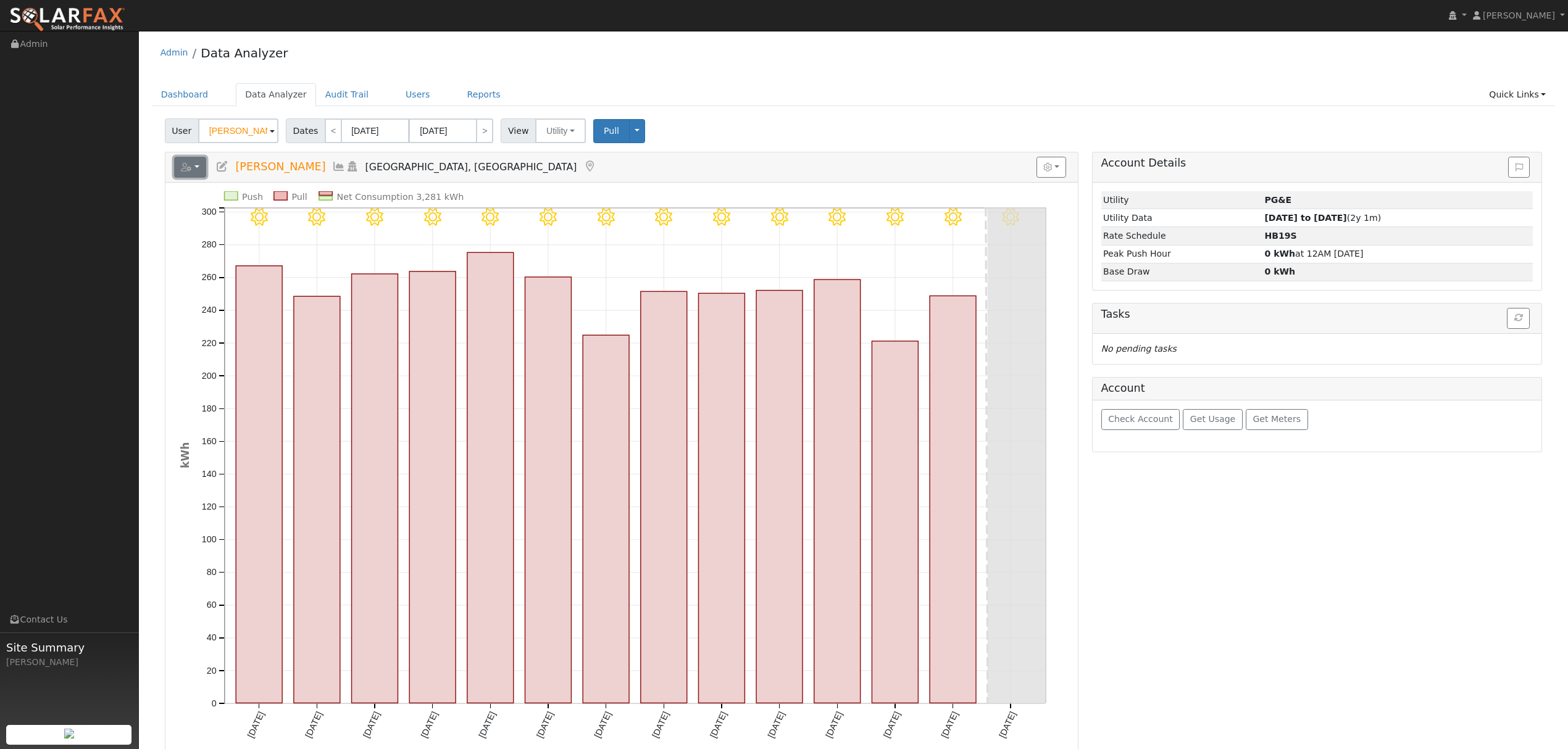
click at [194, 166] on button "button" at bounding box center [190, 167] width 33 height 21
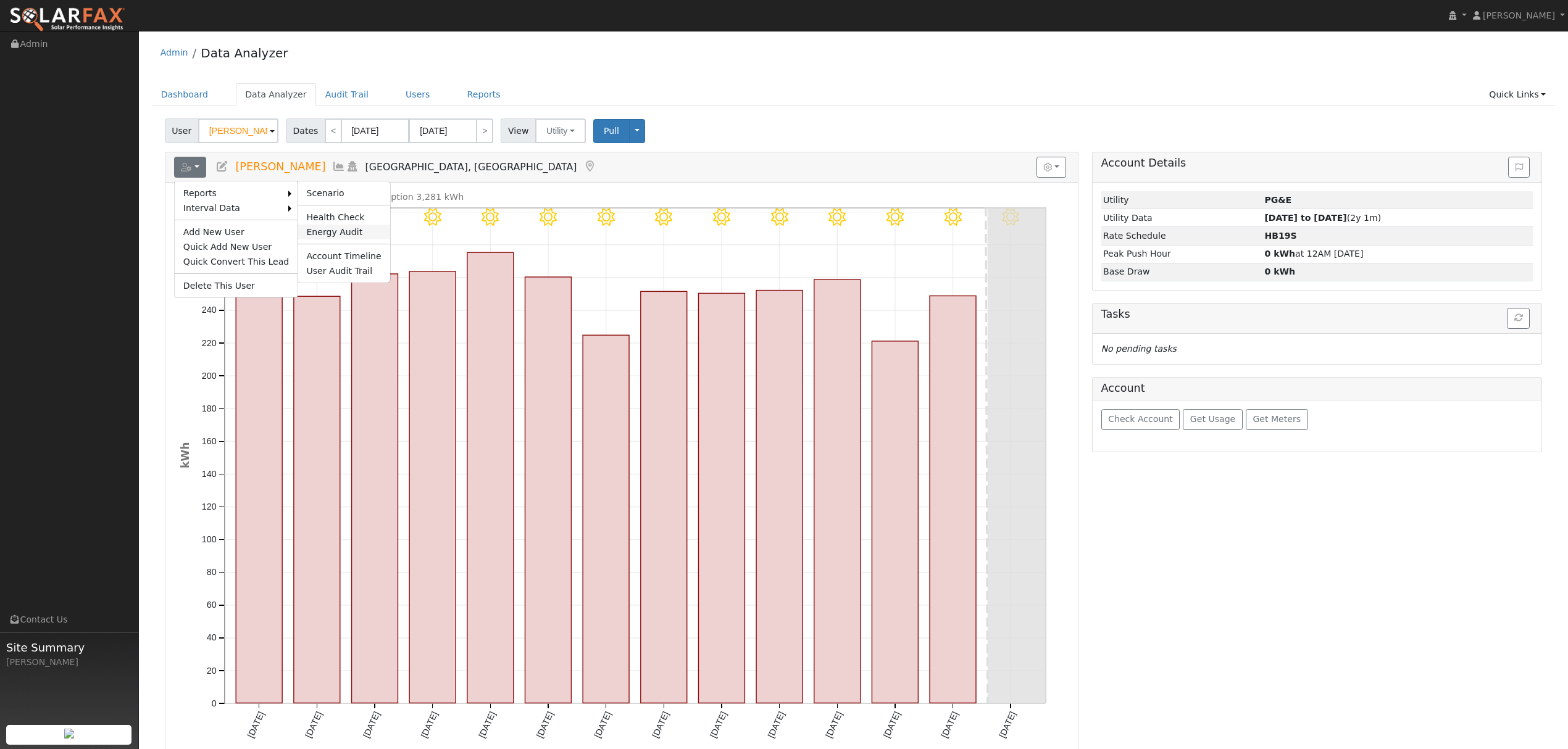
click at [324, 226] on link "Energy Audit" at bounding box center [344, 232] width 92 height 15
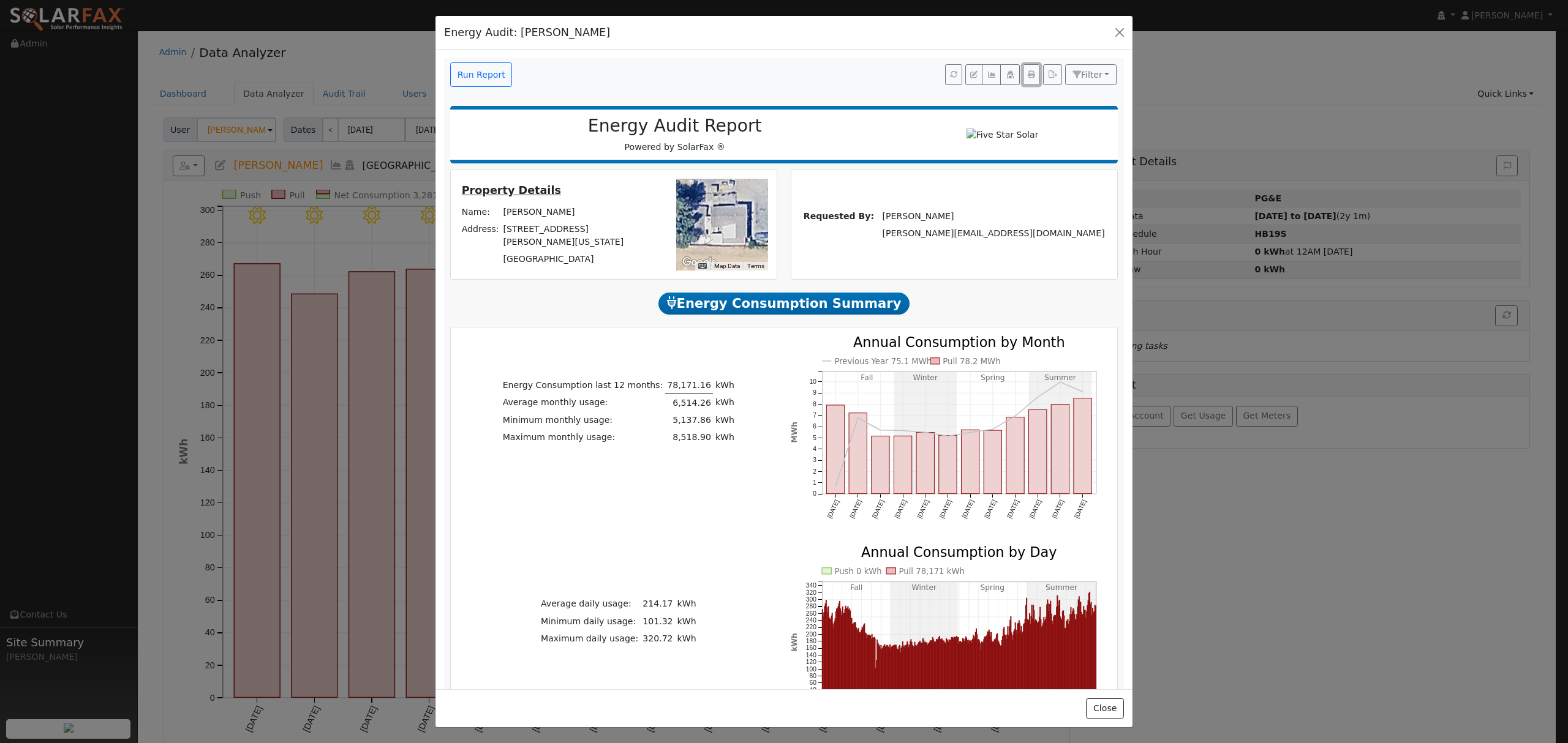
drag, startPoint x: 1019, startPoint y: 77, endPoint x: 131, endPoint y: 471, distance: 971.5
click at [1028, 77] on icon "button" at bounding box center [1032, 74] width 7 height 7
click at [1121, 27] on button "button" at bounding box center [1119, 32] width 17 height 17
